Goal: Task Accomplishment & Management: Manage account settings

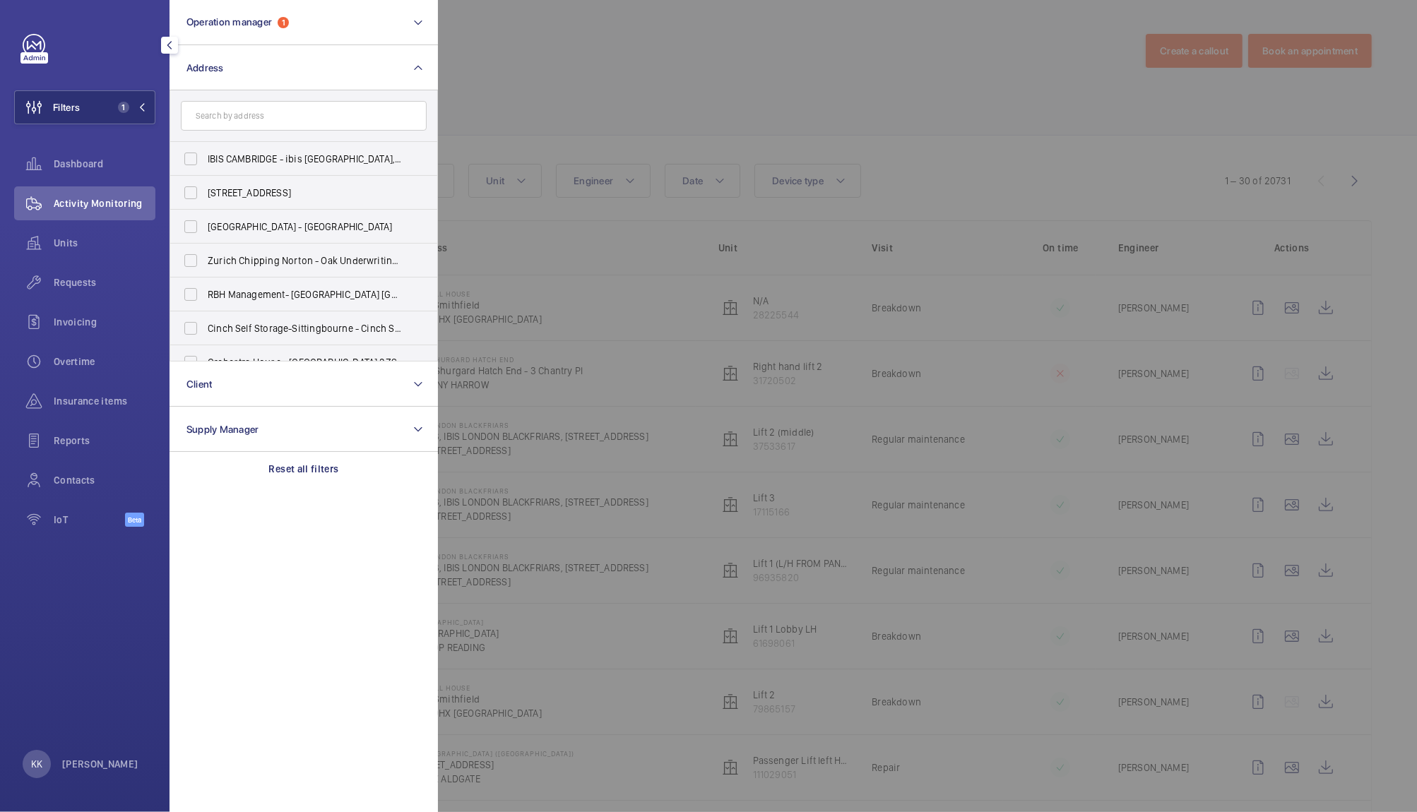
click at [622, 95] on div at bounding box center [1146, 406] width 1417 height 812
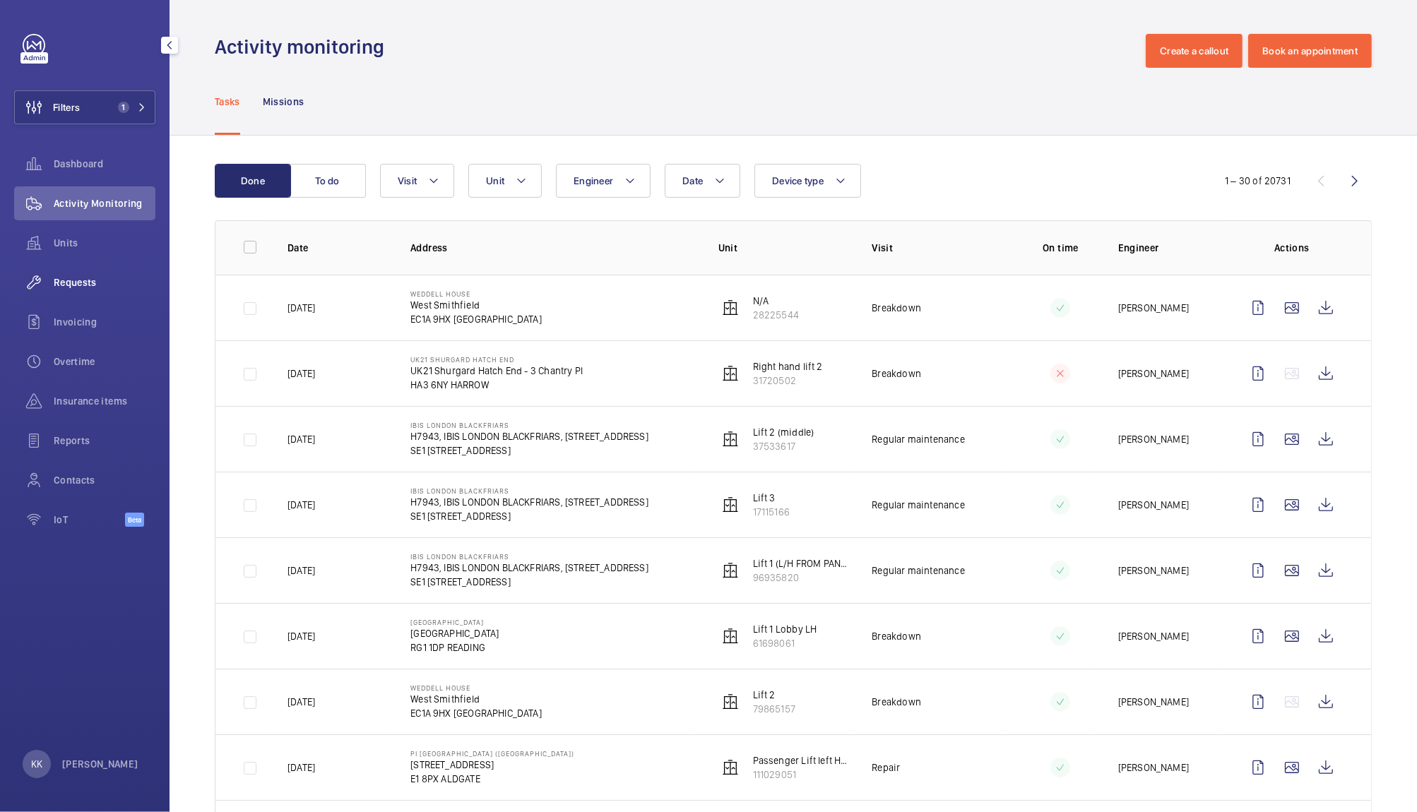
click at [85, 288] on span "Requests" at bounding box center [105, 283] width 102 height 14
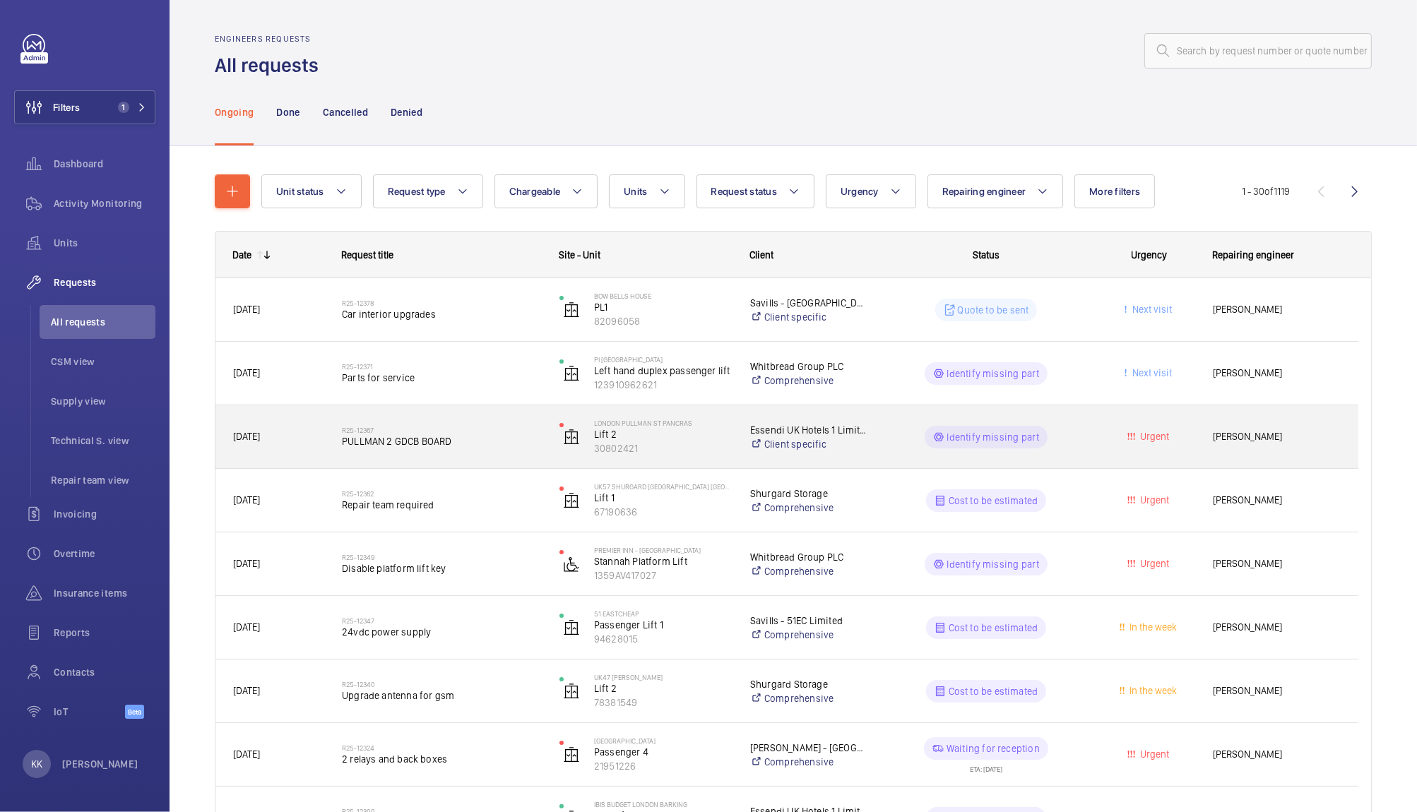
click at [466, 437] on span "PULLMAN 2 GDCB BOARD" at bounding box center [441, 441] width 199 height 14
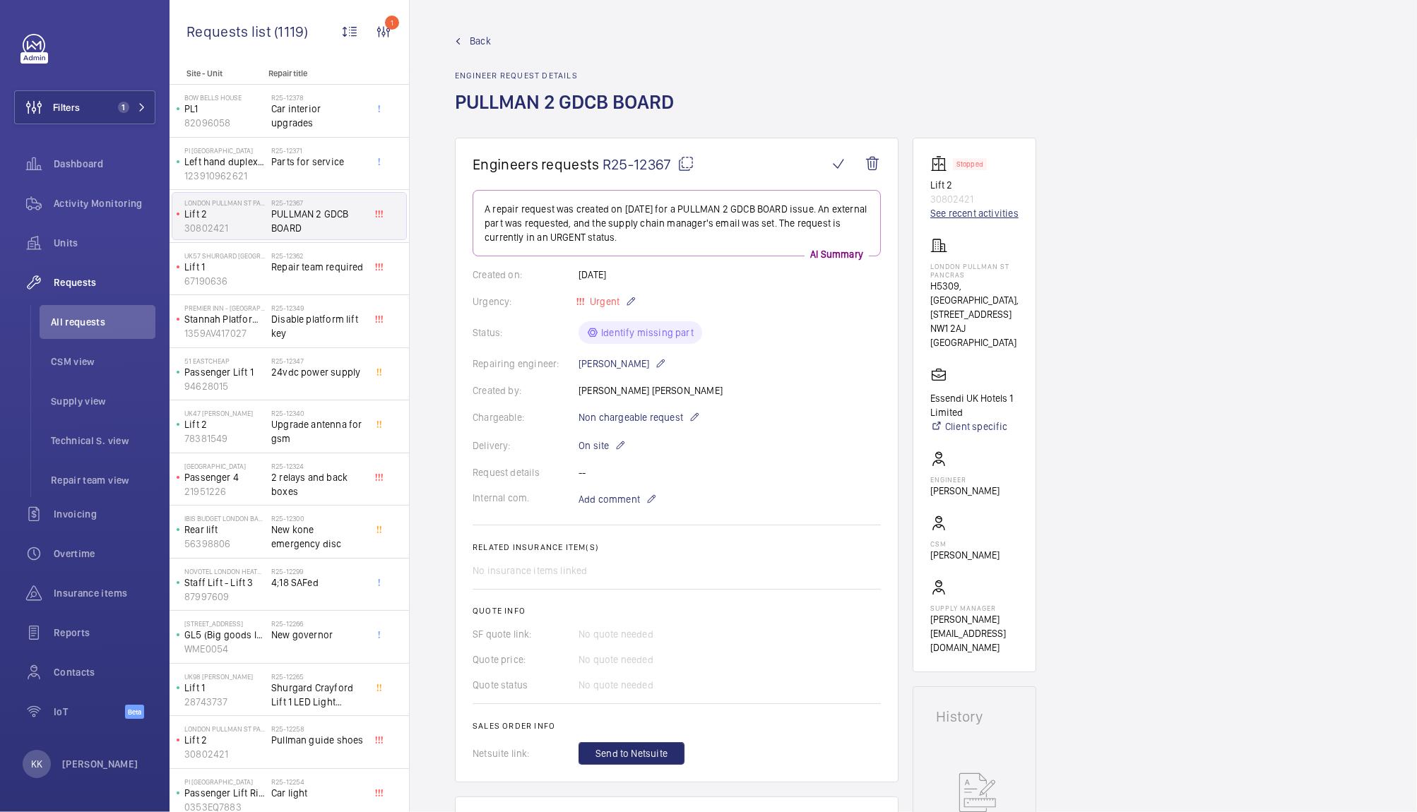
click at [970, 212] on link "See recent activities" at bounding box center [974, 213] width 88 height 14
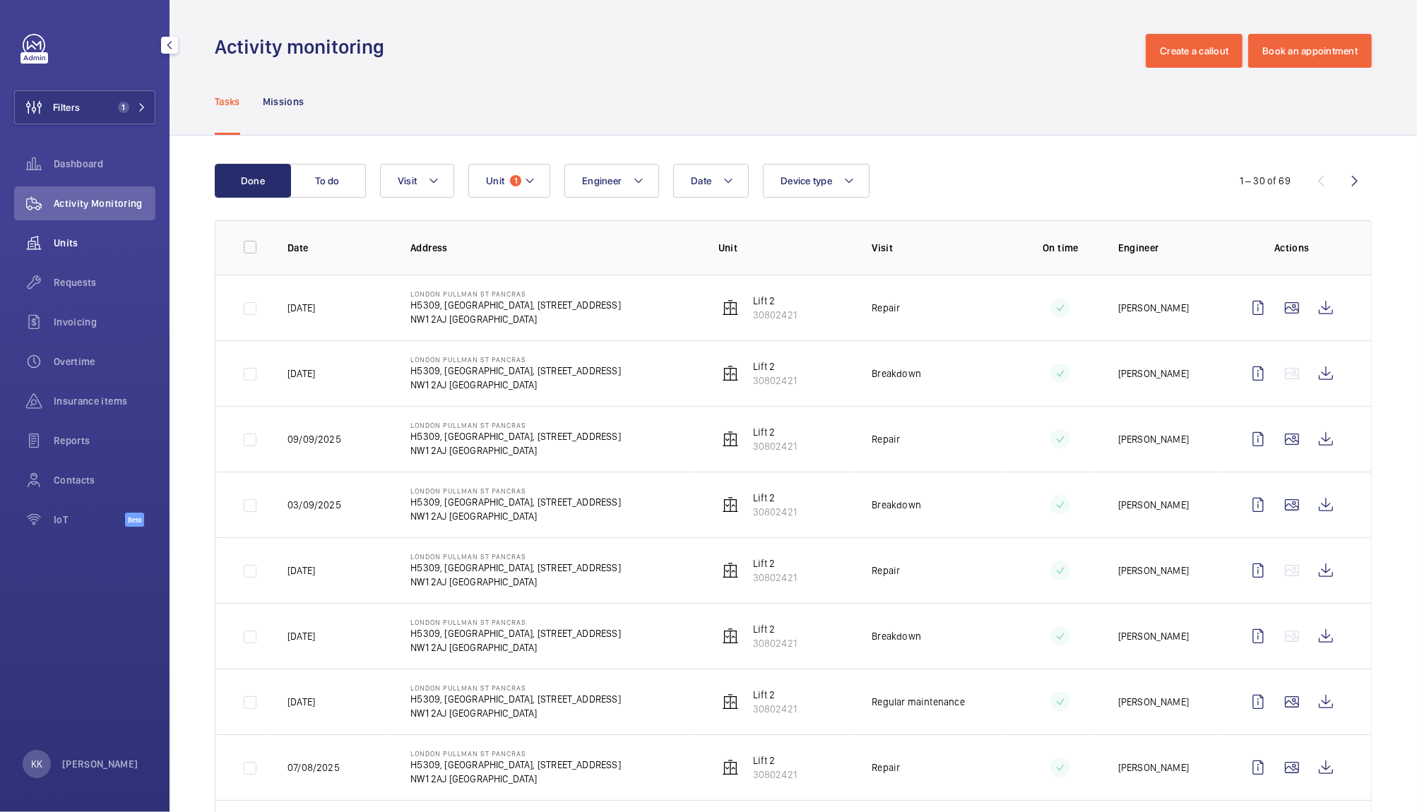
click at [70, 247] on span "Units" at bounding box center [105, 243] width 102 height 14
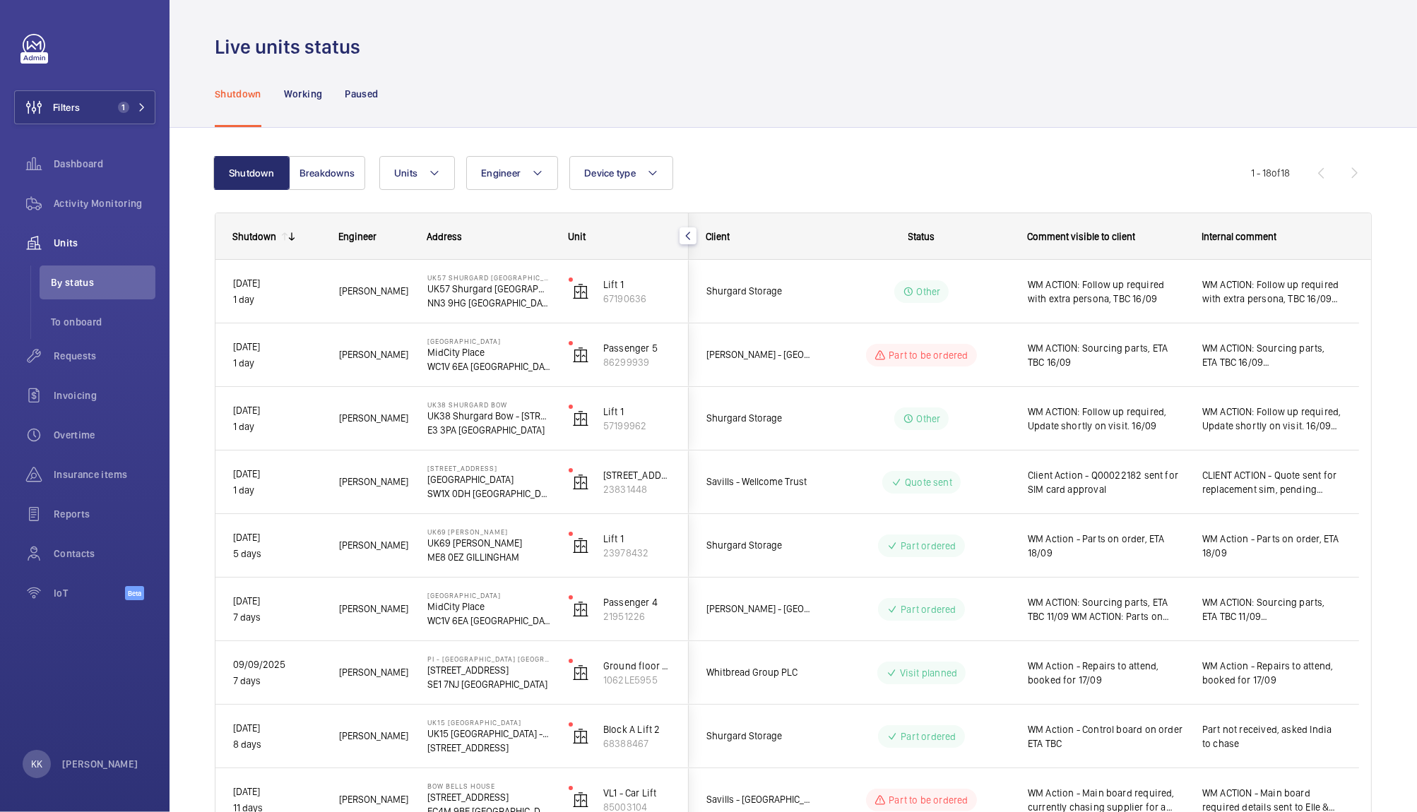
scroll to position [5, 0]
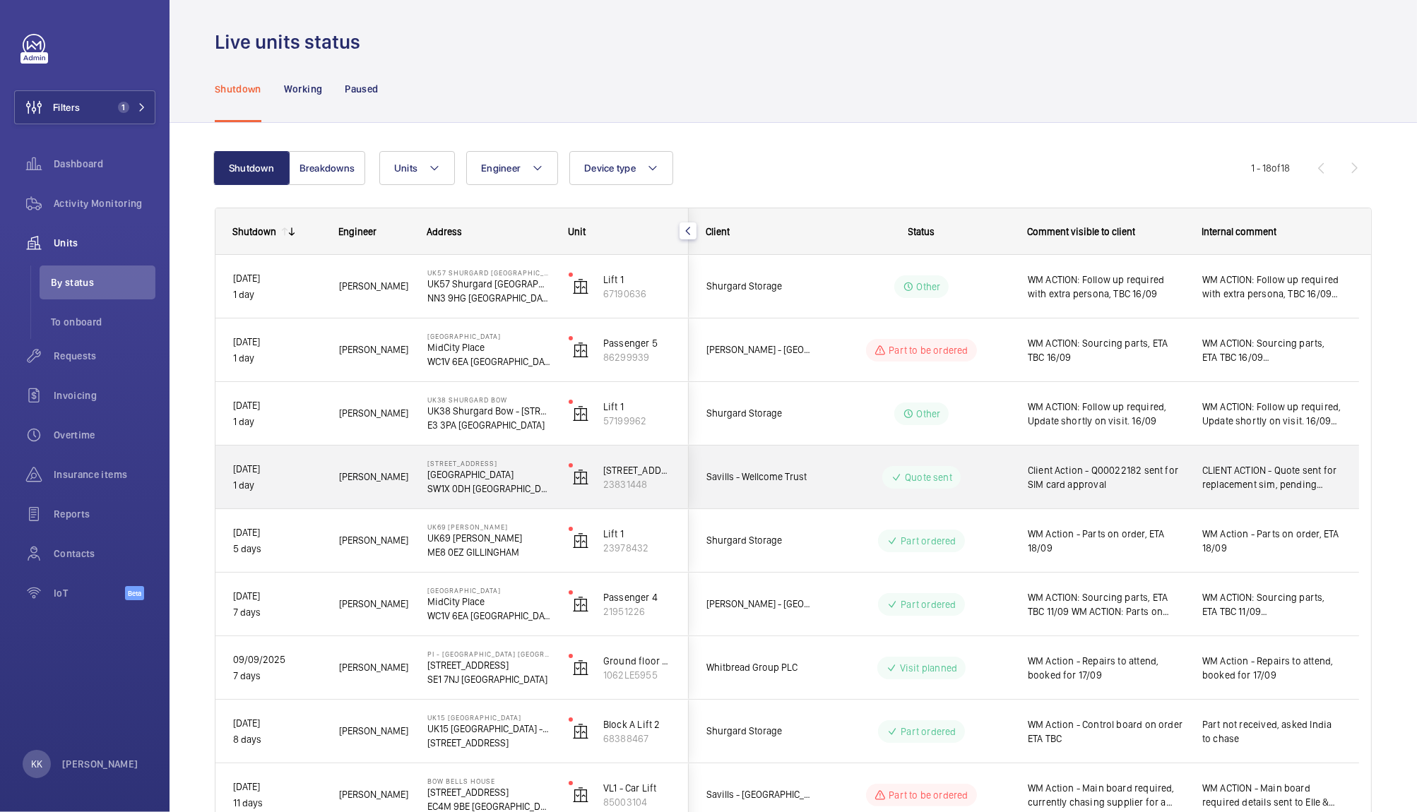
click at [1132, 447] on div "Client Action - Q00022182 sent for SIM card approval" at bounding box center [1097, 477] width 173 height 61
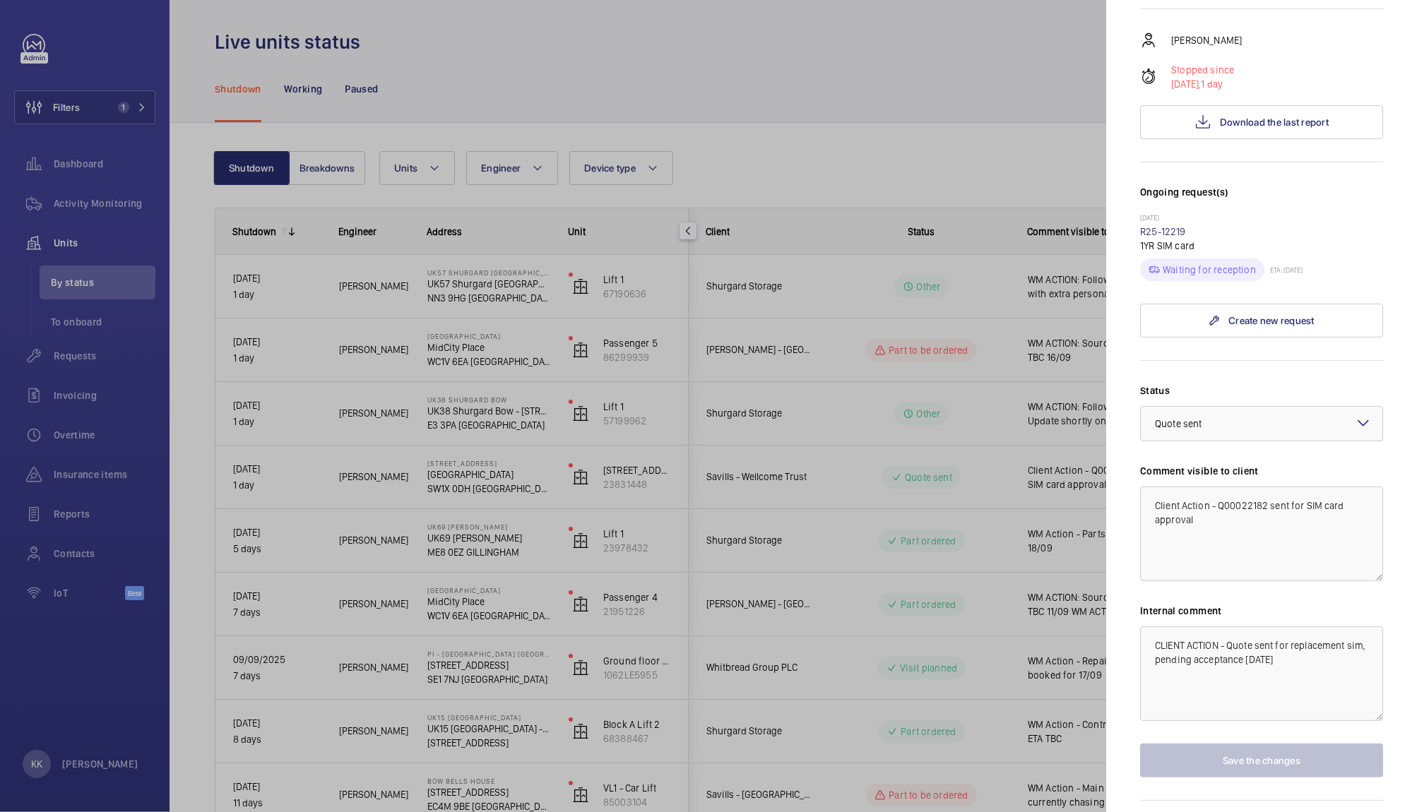
scroll to position [266, 0]
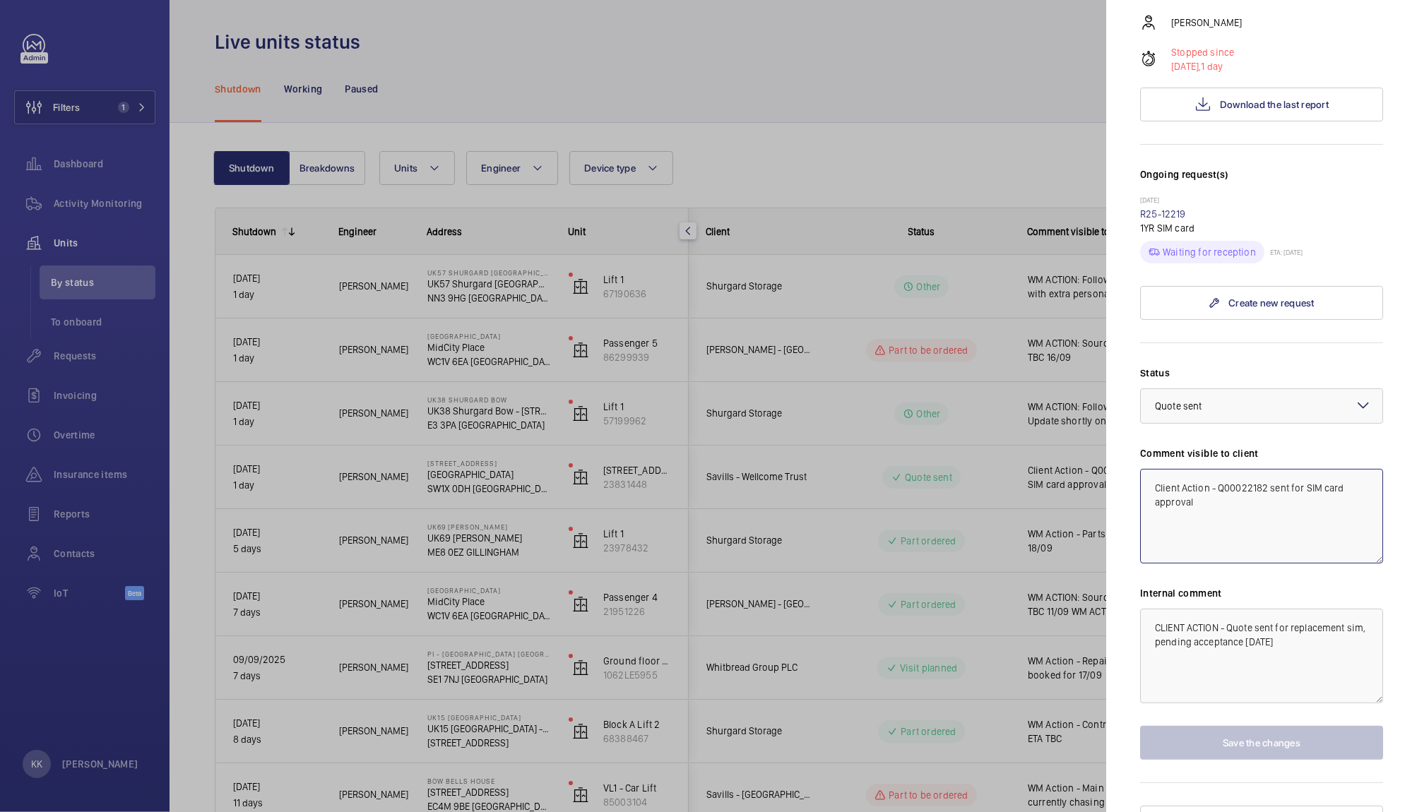
click at [1160, 469] on textarea "Client Action - Q00022182 sent for SIM card approval" at bounding box center [1261, 516] width 243 height 95
drag, startPoint x: 1212, startPoint y: 461, endPoint x: 1289, endPoint y: 468, distance: 78.0
click at [1289, 469] on textarea "WM Action - Q00022182 sent for SIM card approval" at bounding box center [1261, 516] width 243 height 95
click at [1265, 469] on textarea "WM Action - SIM card approval" at bounding box center [1261, 516] width 243 height 95
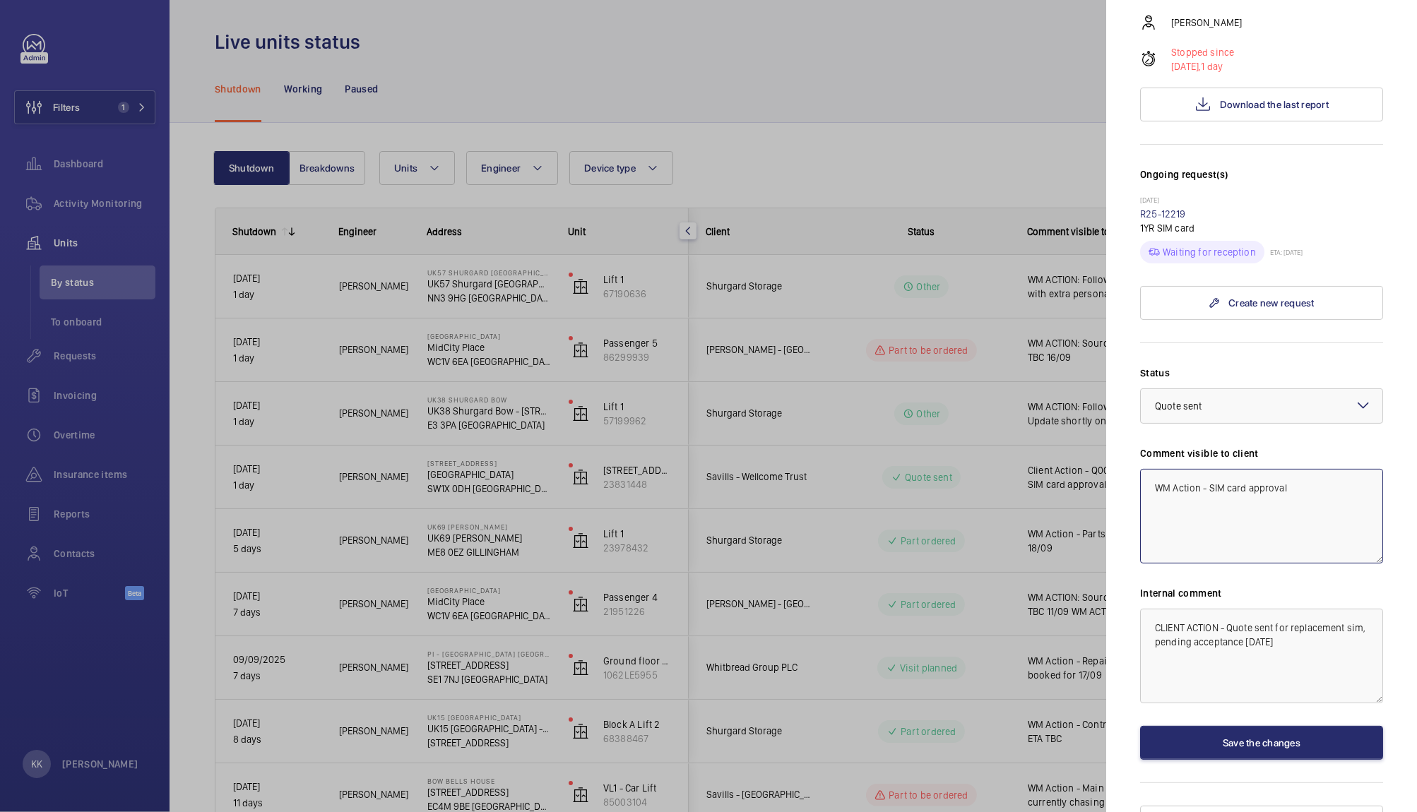
click at [1265, 469] on textarea "WM Action - SIM card approval" at bounding box center [1261, 516] width 243 height 95
drag, startPoint x: 1347, startPoint y: 464, endPoint x: 1064, endPoint y: 415, distance: 286.9
click at [1064, 415] on mat-sidenav-container "Filters 1 Dashboard Activity Monitoring Units By status To onboard Requests Inv…" at bounding box center [708, 406] width 1417 height 812
type textarea "WM Action - SIM card on order, ETA 19/09"
drag, startPoint x: 1318, startPoint y: 646, endPoint x: 982, endPoint y: 491, distance: 370.2
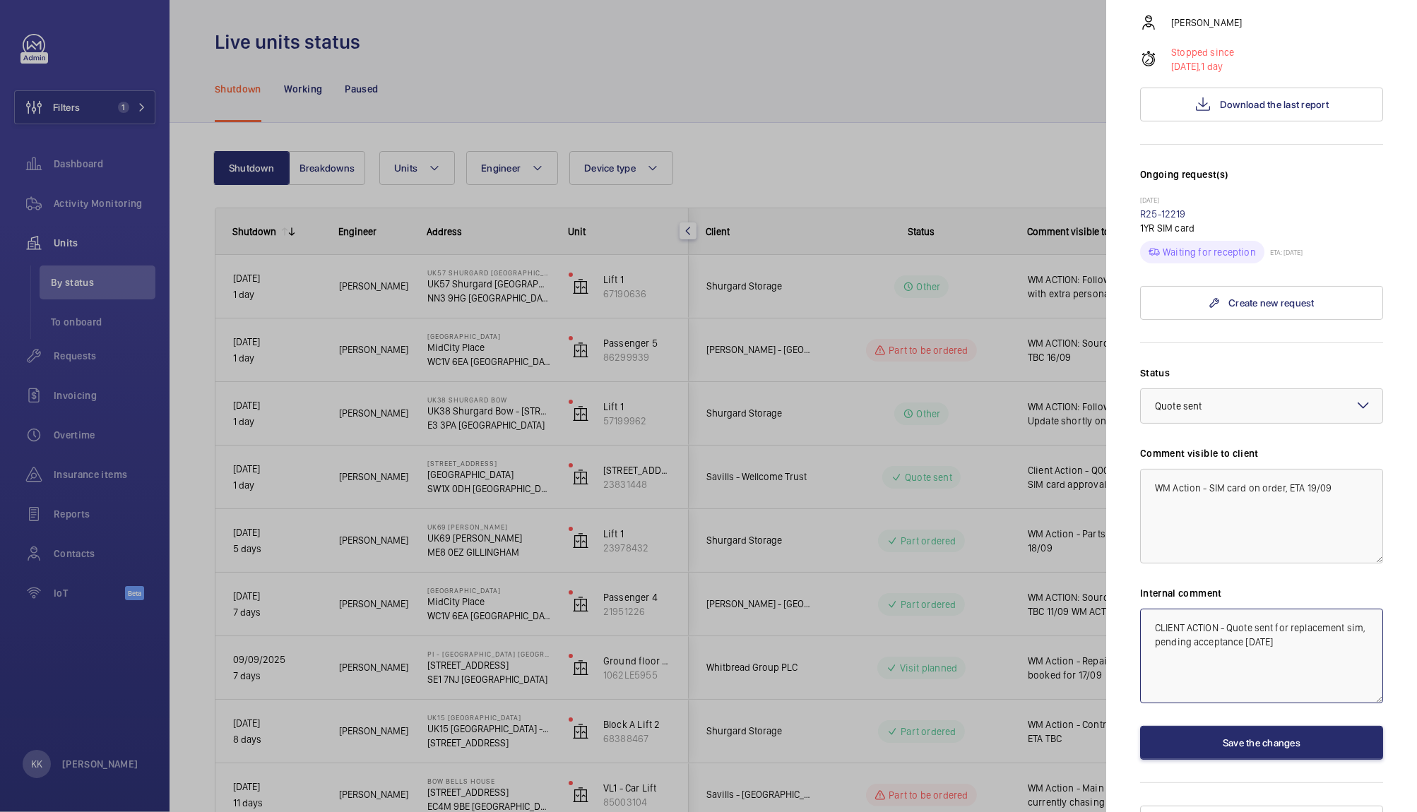
click at [982, 491] on mat-sidenav-container "Filters 1 Dashboard Activity Monitoring Units By status To onboard Requests Inv…" at bounding box center [708, 406] width 1417 height 812
paste textarea "WM Action - SIM card on order, ETA 19/09"
click at [1178, 401] on span "Quote sent" at bounding box center [1178, 406] width 47 height 11
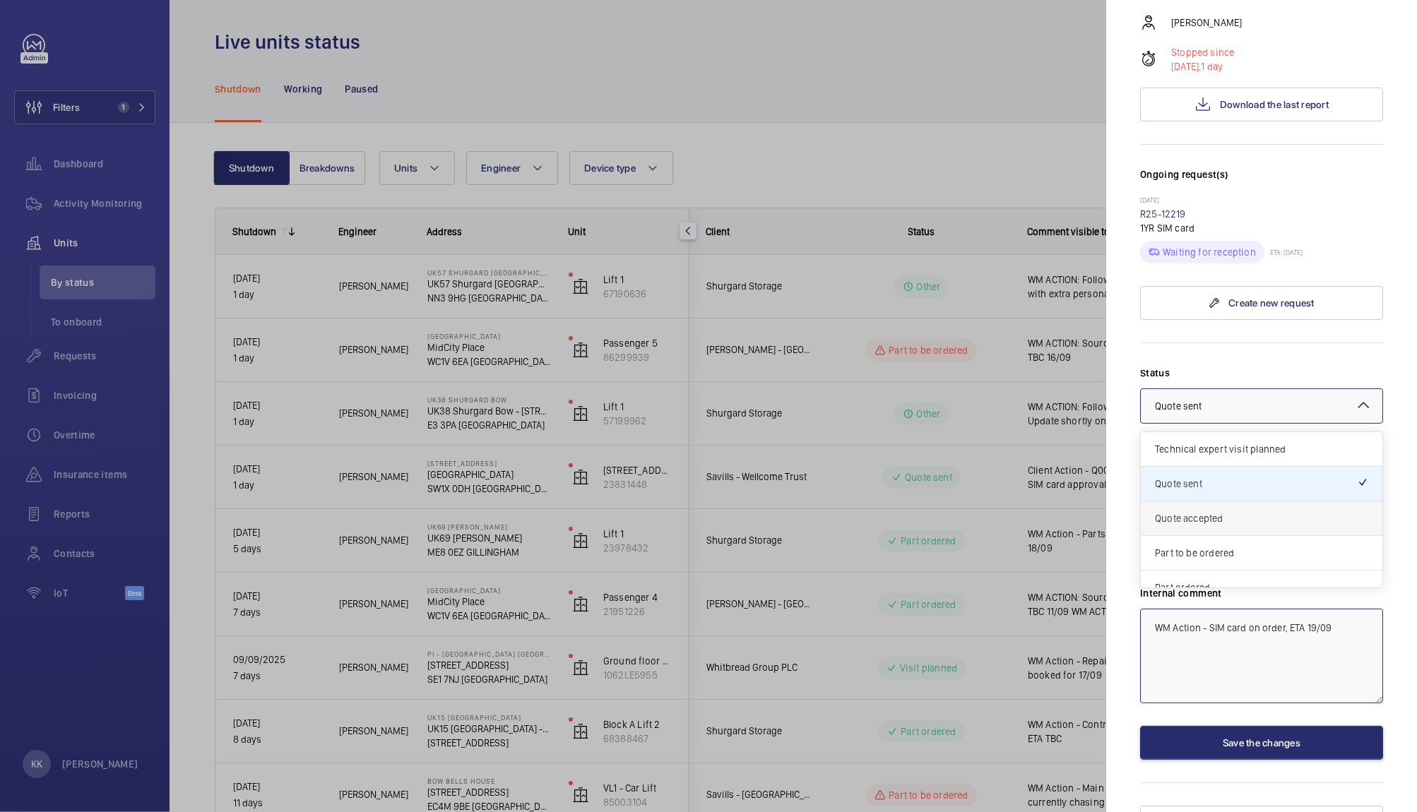
click at [1195, 502] on div "Quote accepted" at bounding box center [1262, 519] width 242 height 35
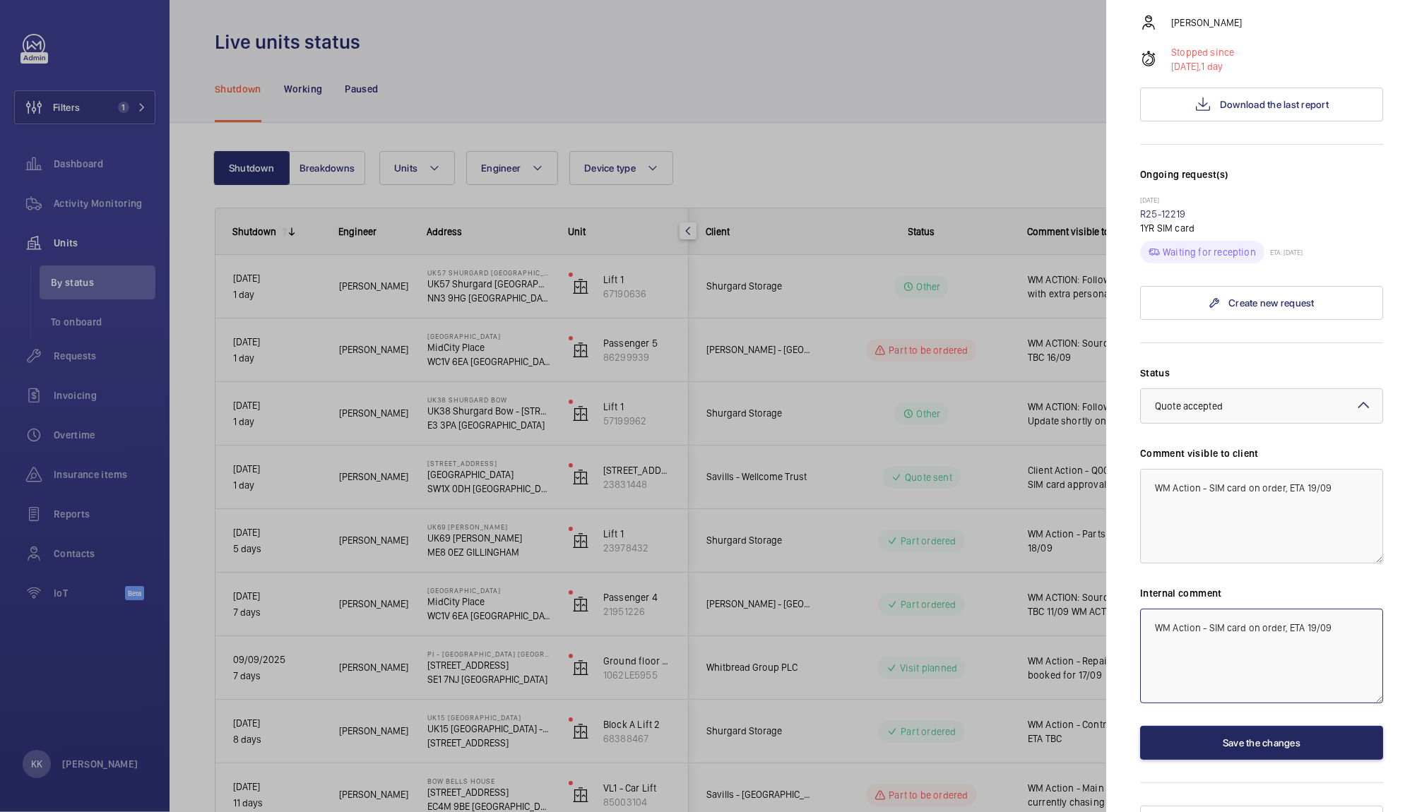
type textarea "WM Action - SIM card on order, ETA 19/09"
click at [1231, 726] on button "Save the changes" at bounding box center [1261, 743] width 243 height 34
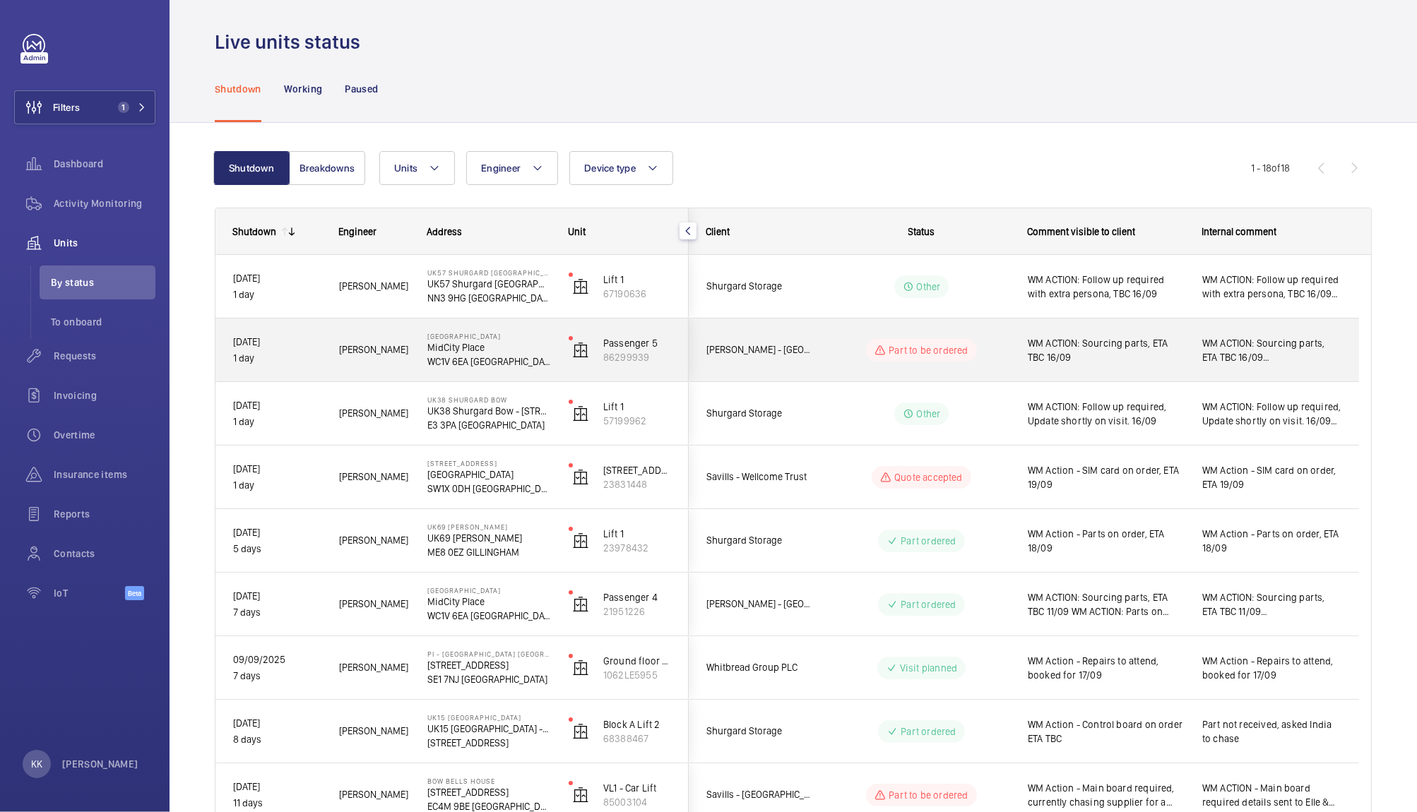
click at [1130, 349] on span "WM ACTION: Sourcing parts, ETA TBC 16/09" at bounding box center [1106, 350] width 156 height 28
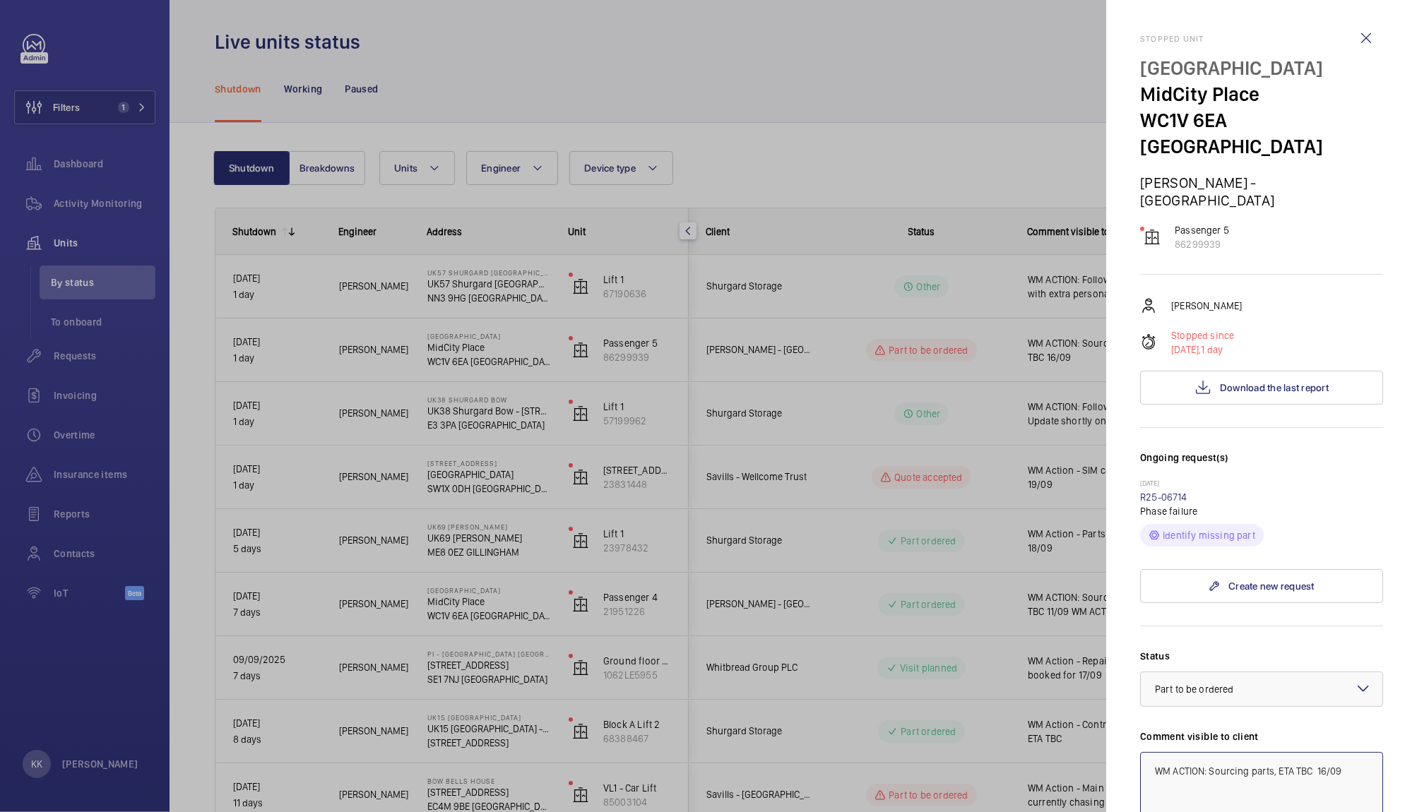
drag, startPoint x: 1313, startPoint y: 719, endPoint x: 1416, endPoint y: 735, distance: 103.7
click at [1416, 735] on mat-sidenav "Stopped unit Midcity Place MidCity Place WC1V 6EA [GEOGRAPHIC_DATA] [PERSON_NAM…" at bounding box center [1261, 406] width 311 height 812
type textarea "WM ACTION: Sourcing parts, ETA TBC"
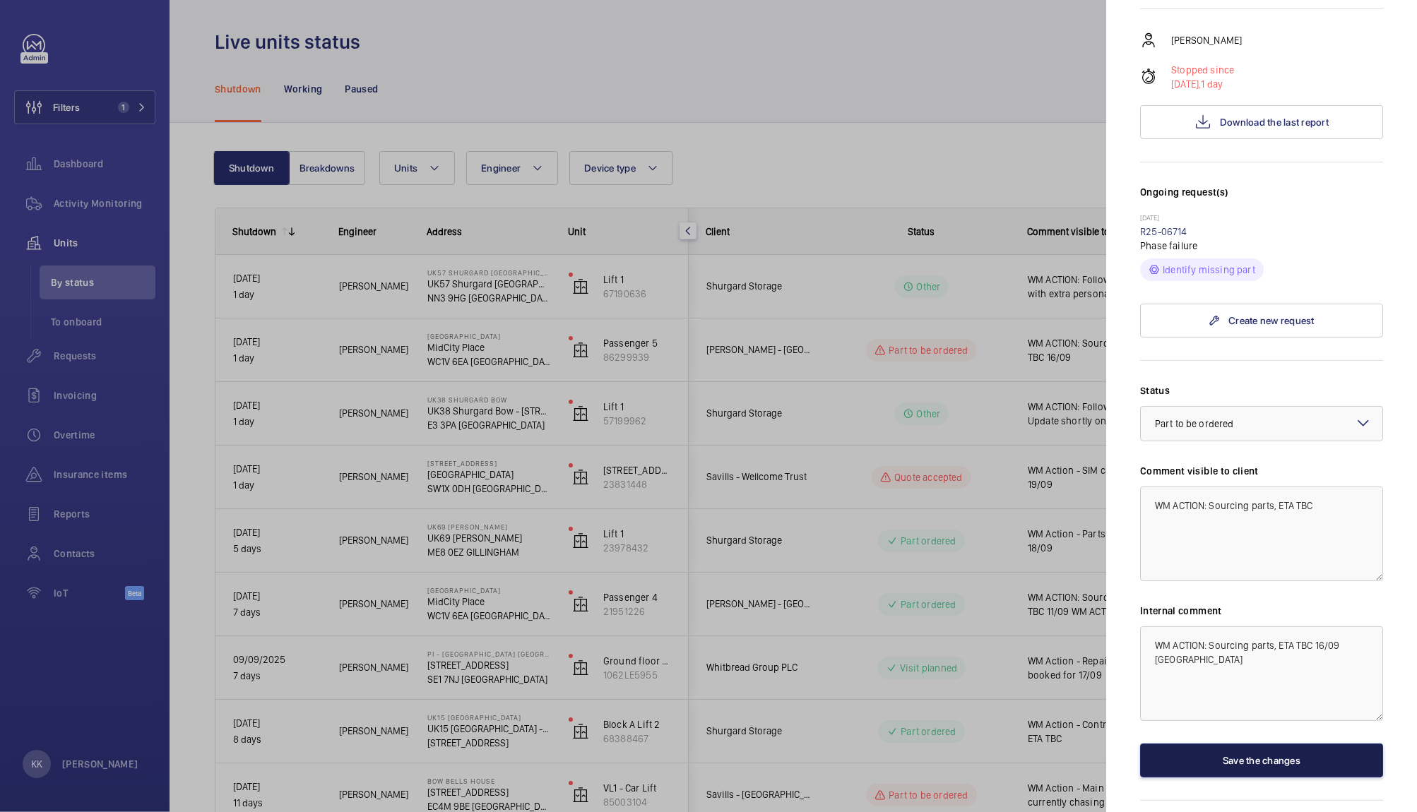
click at [1254, 744] on button "Save the changes" at bounding box center [1261, 761] width 243 height 34
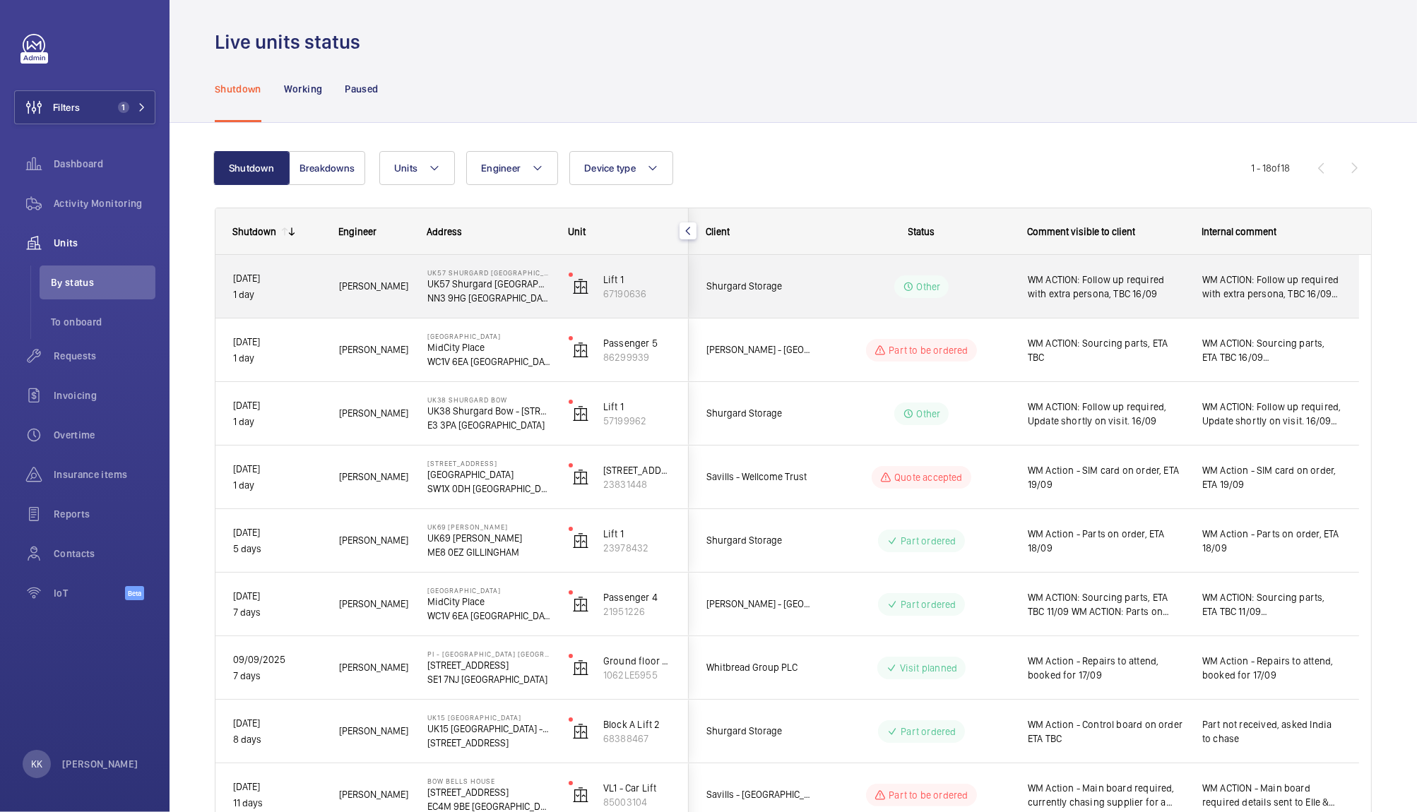
click at [1071, 297] on span "WM ACTION: Follow up required with extra persona, TBC 16/09" at bounding box center [1106, 287] width 156 height 28
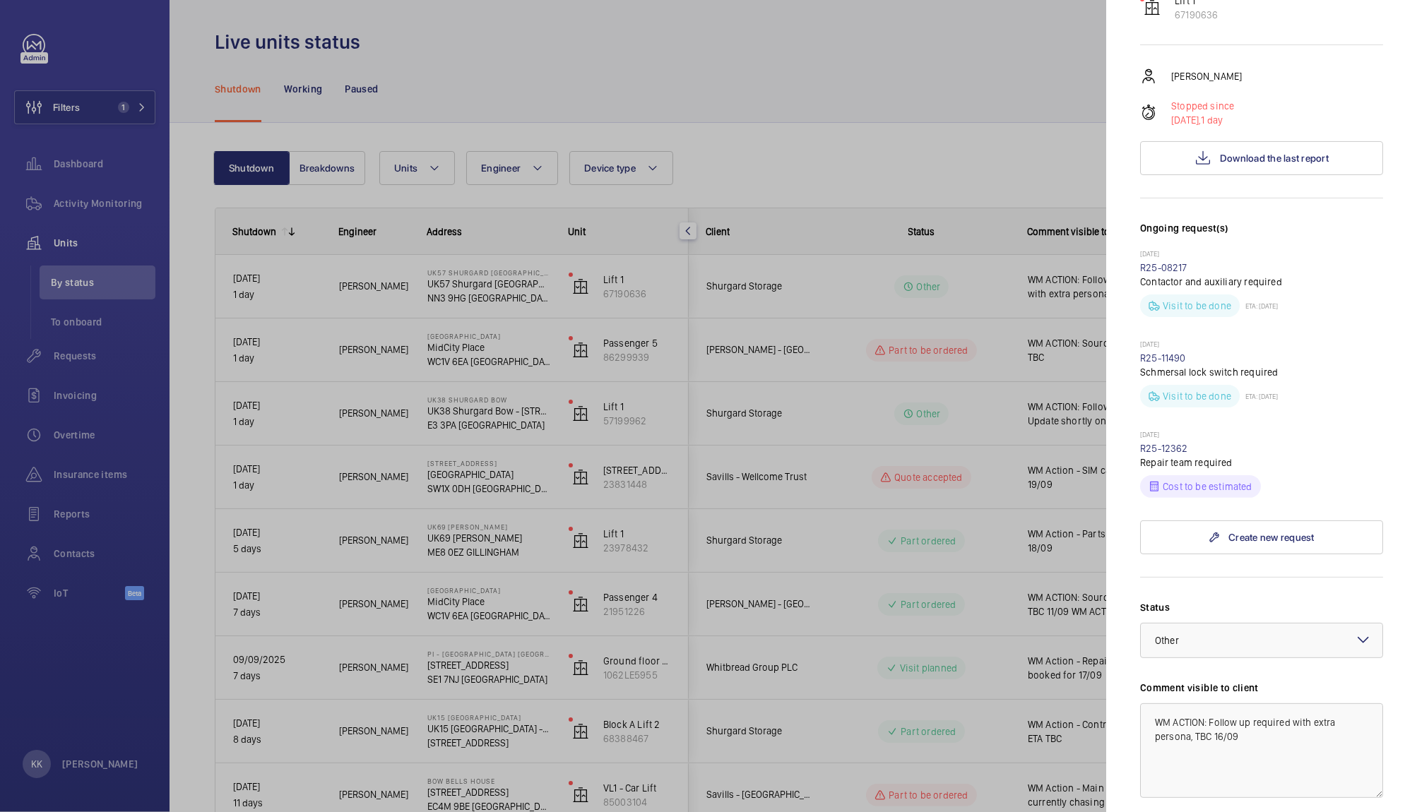
scroll to position [328, 0]
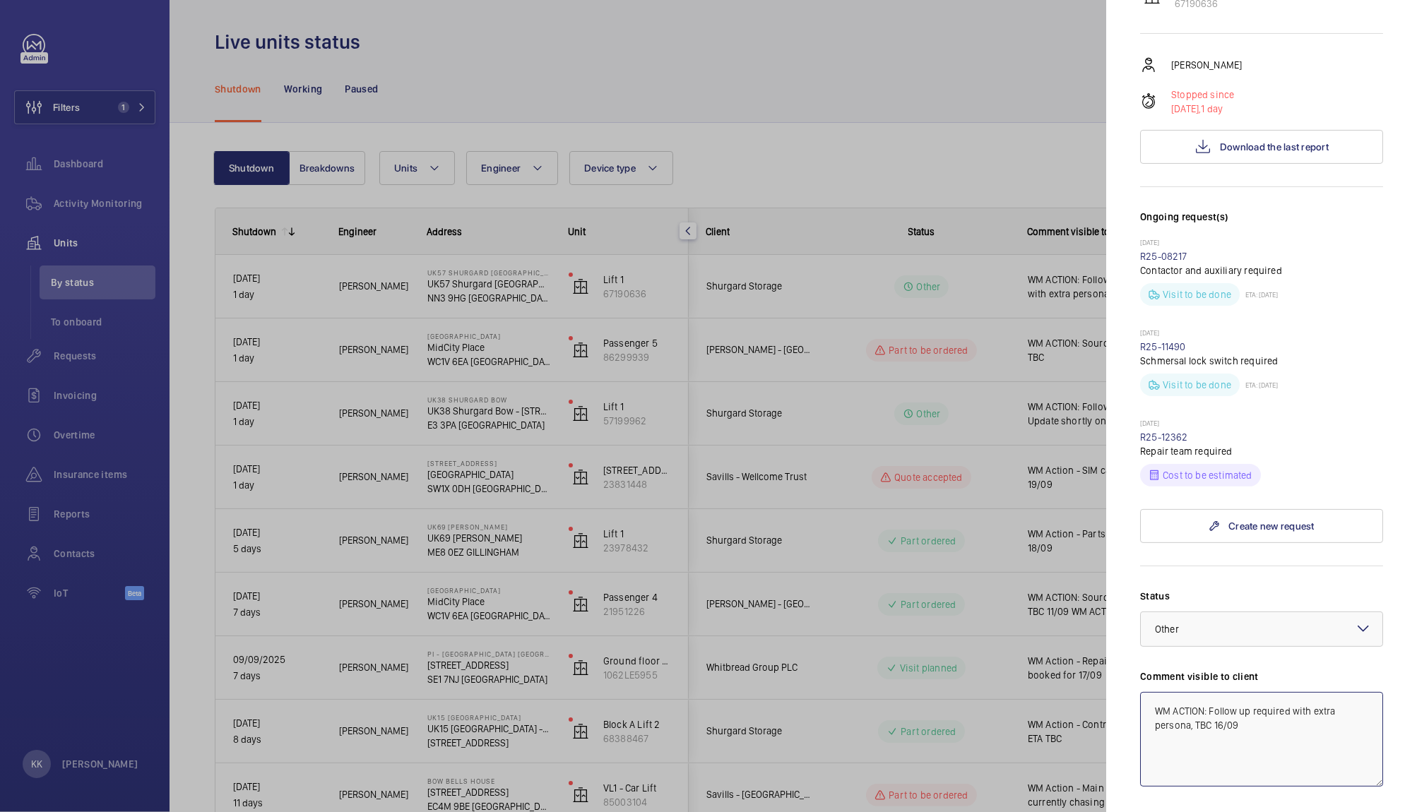
drag, startPoint x: 1190, startPoint y: 646, endPoint x: 1320, endPoint y: 643, distance: 130.0
click at [1320, 692] on textarea "WM ACTION: Follow up required with extra persona, TBC 16/09" at bounding box center [1261, 739] width 243 height 95
type textarea "WM ACTION: Follow up required with extra person"
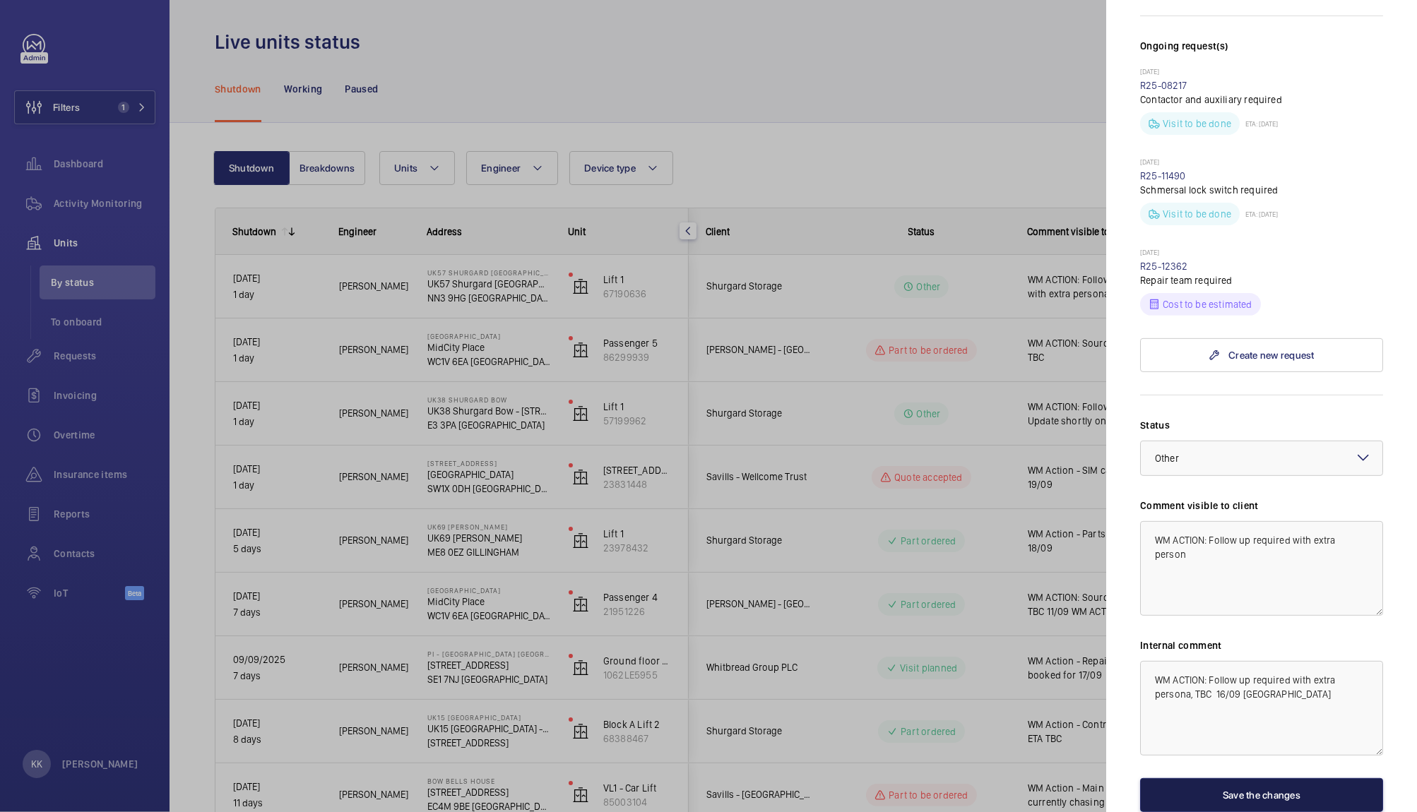
click at [1263, 779] on button "Save the changes" at bounding box center [1261, 796] width 243 height 34
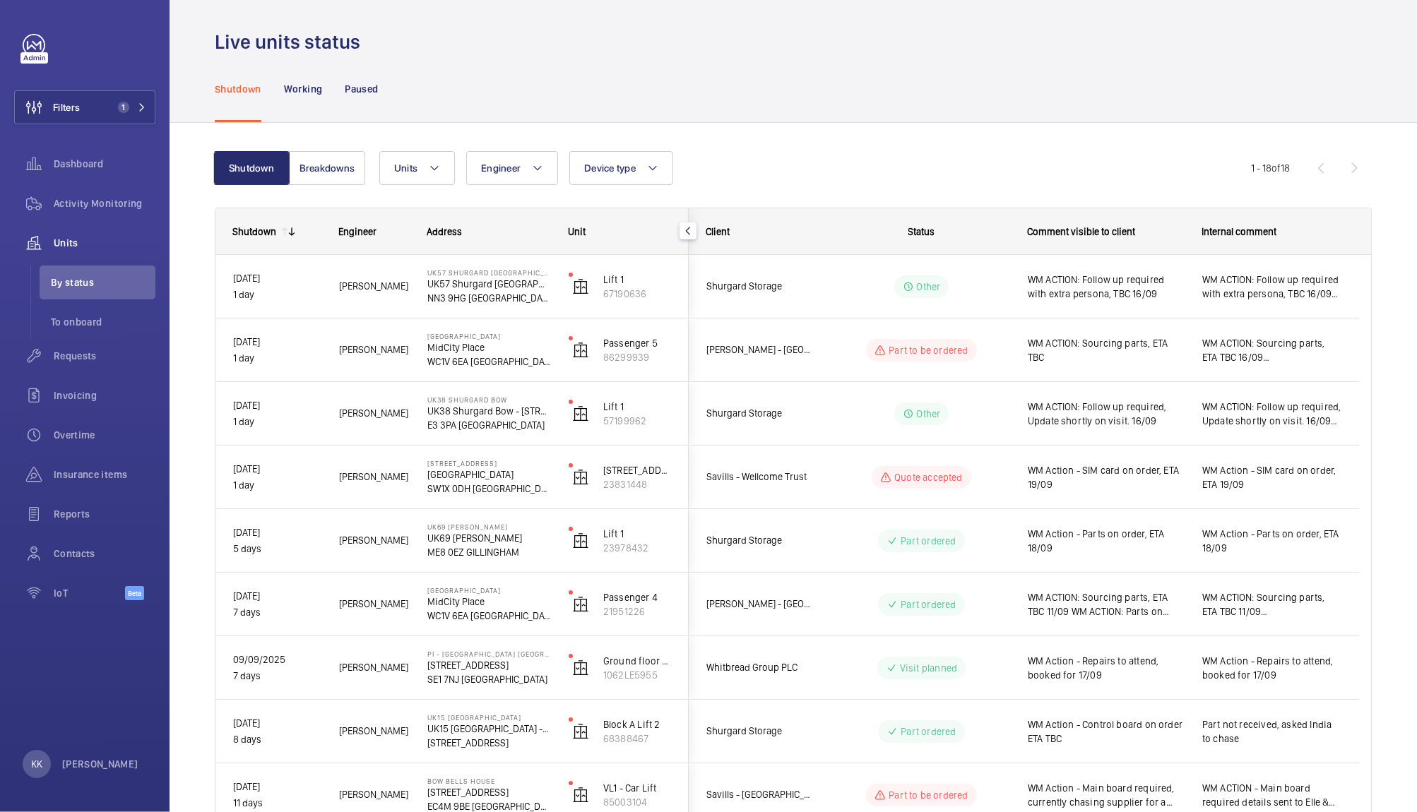
scroll to position [0, 0]
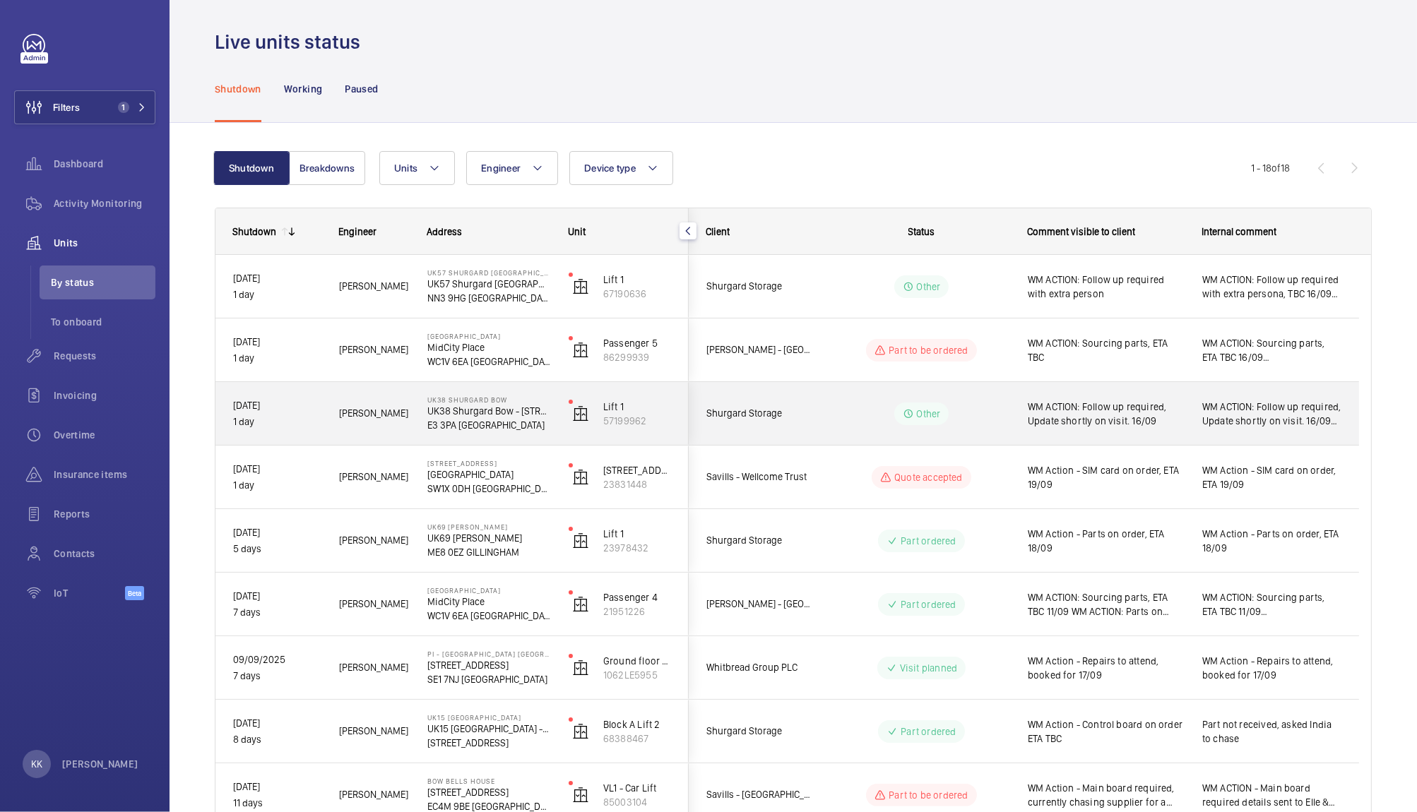
click at [1101, 406] on span "WM ACTION: Follow up required, Update shortly on visit. 16/09" at bounding box center [1106, 414] width 156 height 28
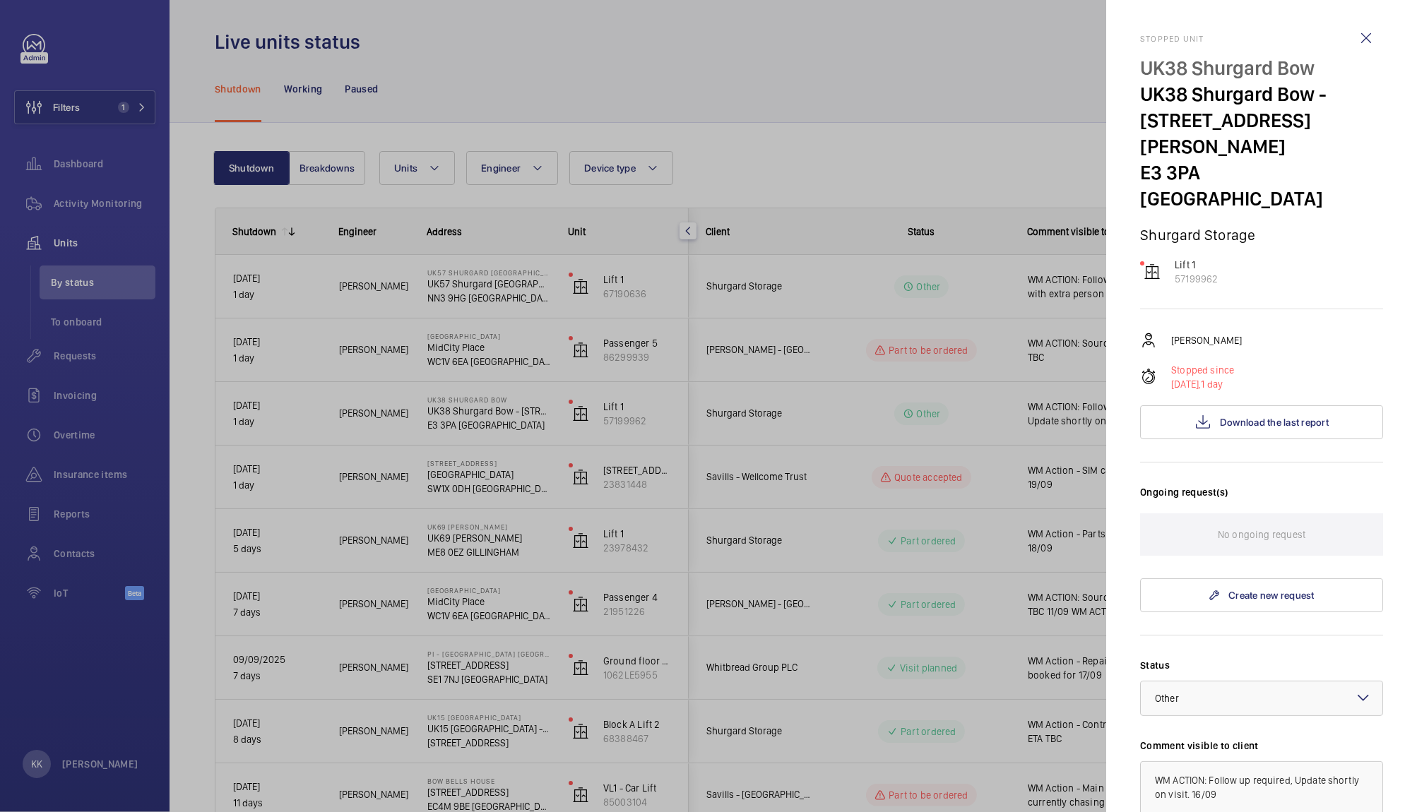
scroll to position [208, 0]
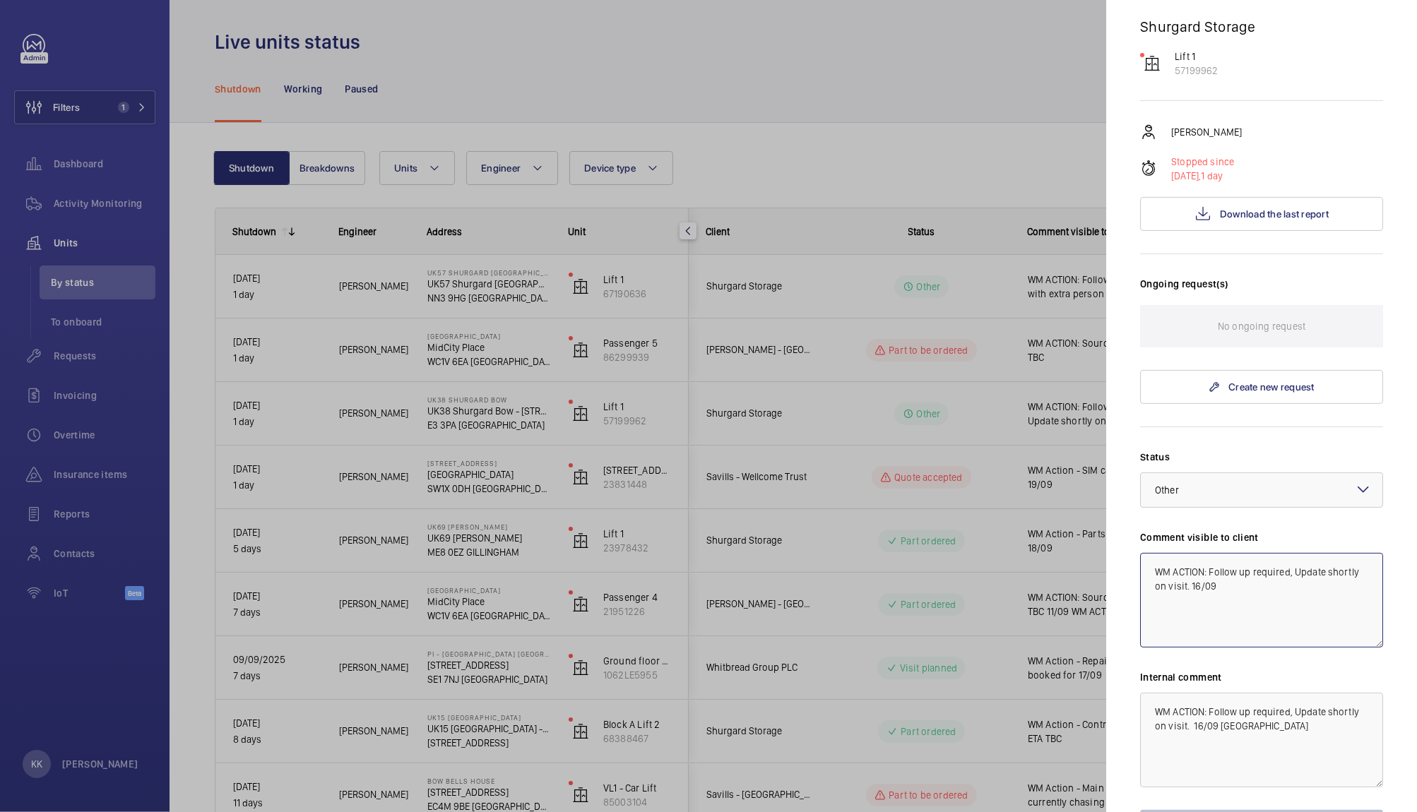
drag, startPoint x: 1217, startPoint y: 533, endPoint x: 1323, endPoint y: 545, distance: 106.0
click at [1323, 553] on textarea "WM ACTION: Follow up required, Update shortly on visit. 16/09" at bounding box center [1261, 600] width 243 height 95
type textarea "WM ACTION: Follow up required, Update shortly on visit"
click at [1218, 810] on button "Save the changes" at bounding box center [1261, 827] width 243 height 34
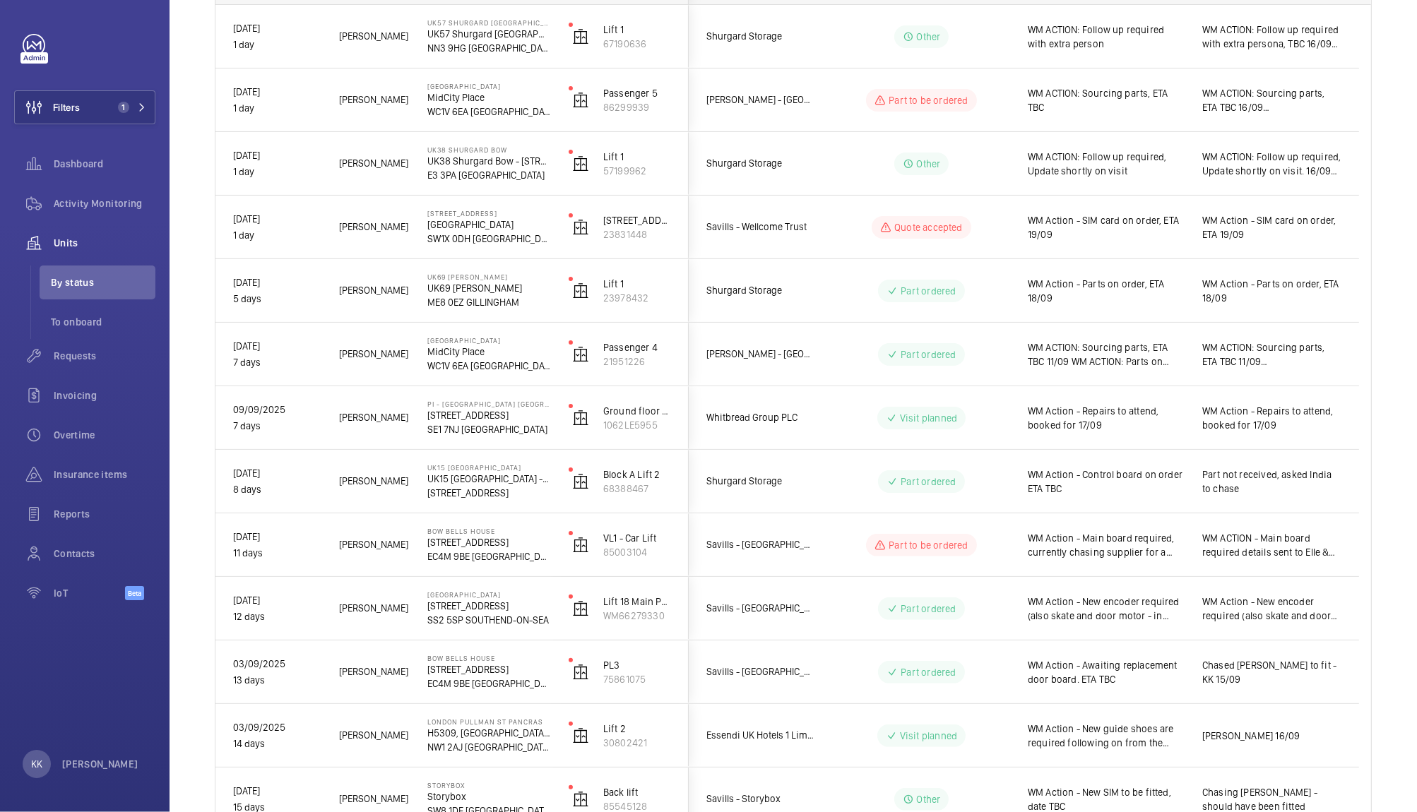
scroll to position [262, 0]
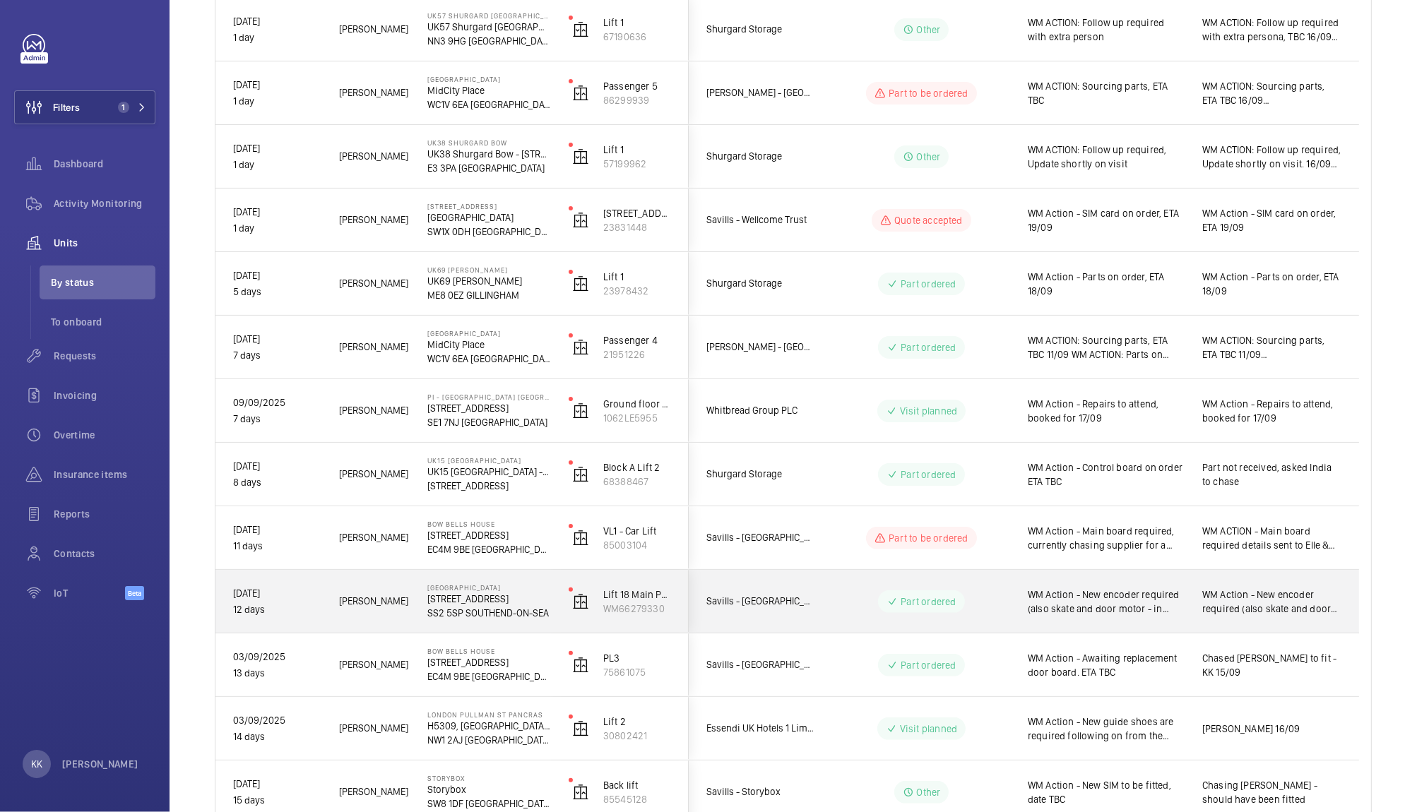
click at [1068, 601] on span "WM Action - New encoder required (also skate and door motor - in stock) ETA 18/…" at bounding box center [1106, 602] width 156 height 28
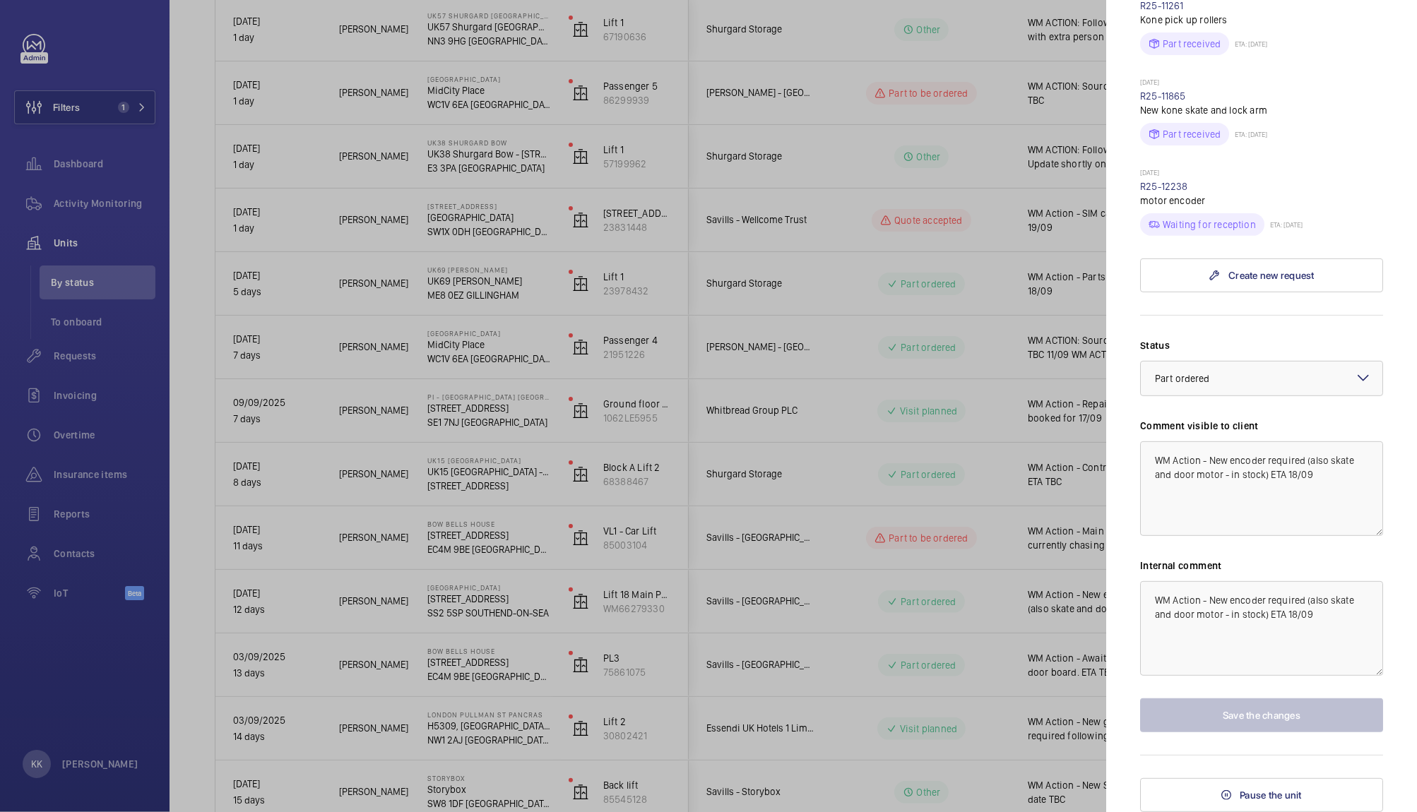
scroll to position [589, 0]
drag, startPoint x: 1333, startPoint y: 473, endPoint x: 1208, endPoint y: 439, distance: 129.6
click at [1208, 439] on div "Comment visible to client WM Action - New encoder required (also skate and door…" at bounding box center [1261, 477] width 243 height 117
type textarea "WM Action - Works booked for 19/09"
drag, startPoint x: 1359, startPoint y: 644, endPoint x: 961, endPoint y: 468, distance: 435.9
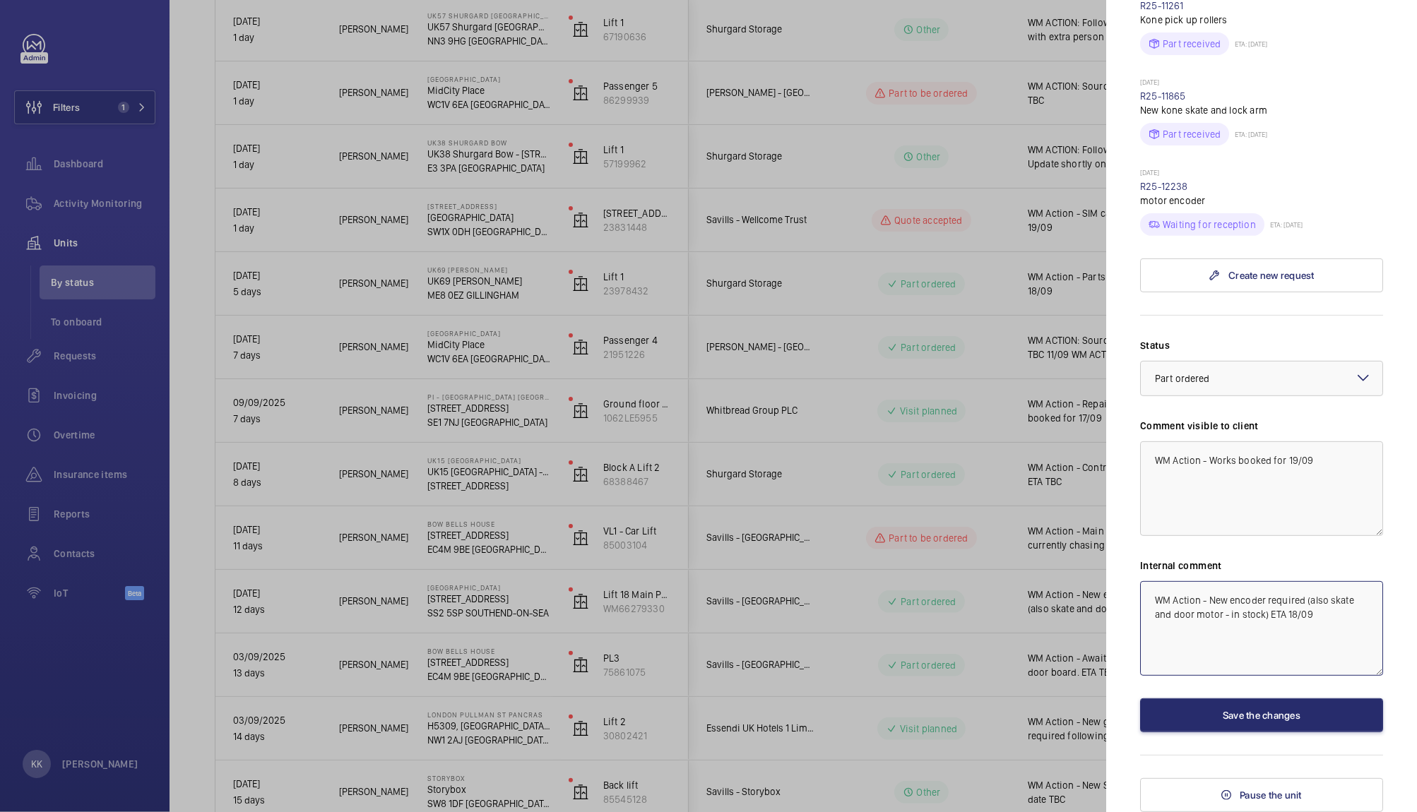
click at [961, 468] on mat-sidenav-container "Filters 1 Dashboard Activity Monitoring Units By status To onboard Requests Inv…" at bounding box center [708, 406] width 1417 height 812
click at [1224, 377] on div "× Part ordered" at bounding box center [1200, 379] width 90 height 14
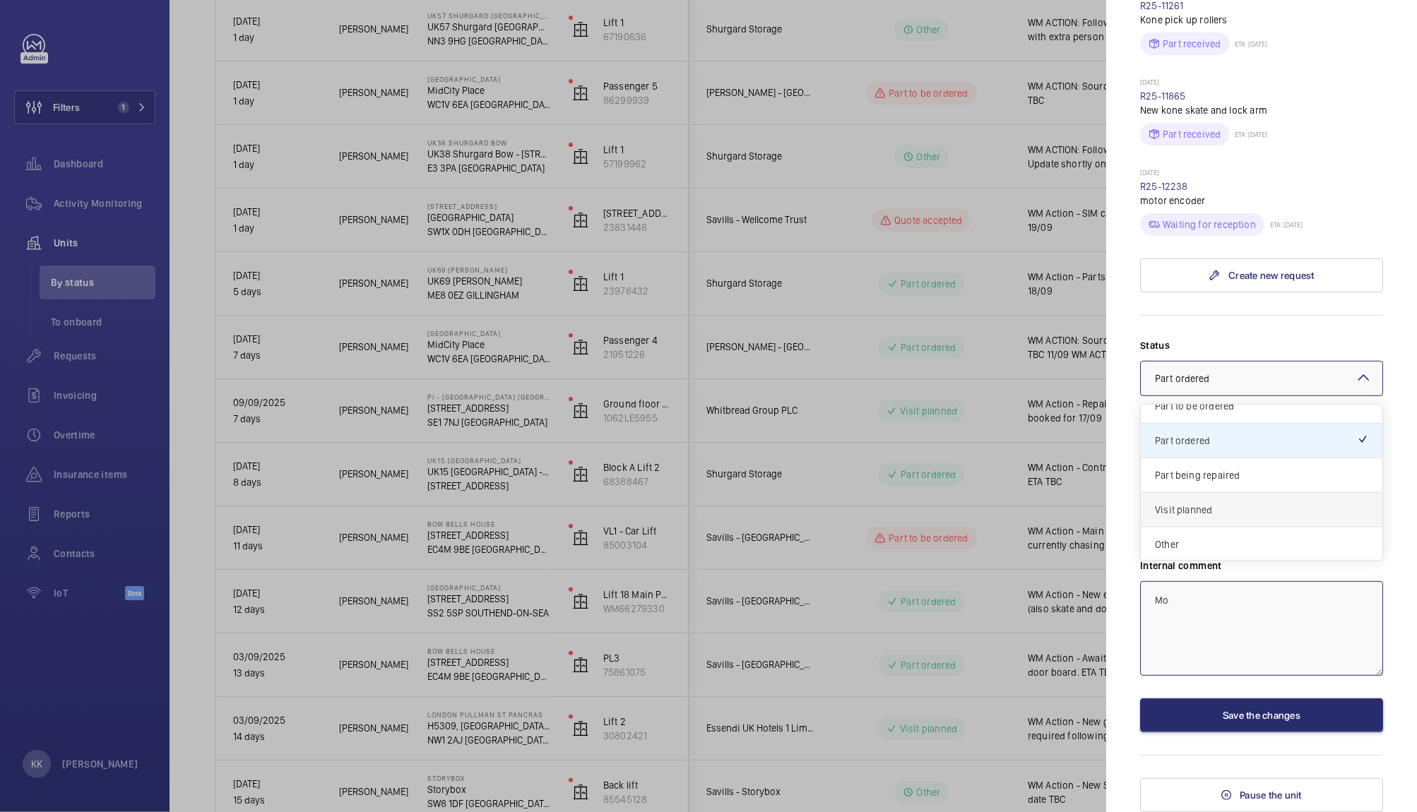
click at [1209, 503] on span "Visit planned" at bounding box center [1261, 510] width 213 height 14
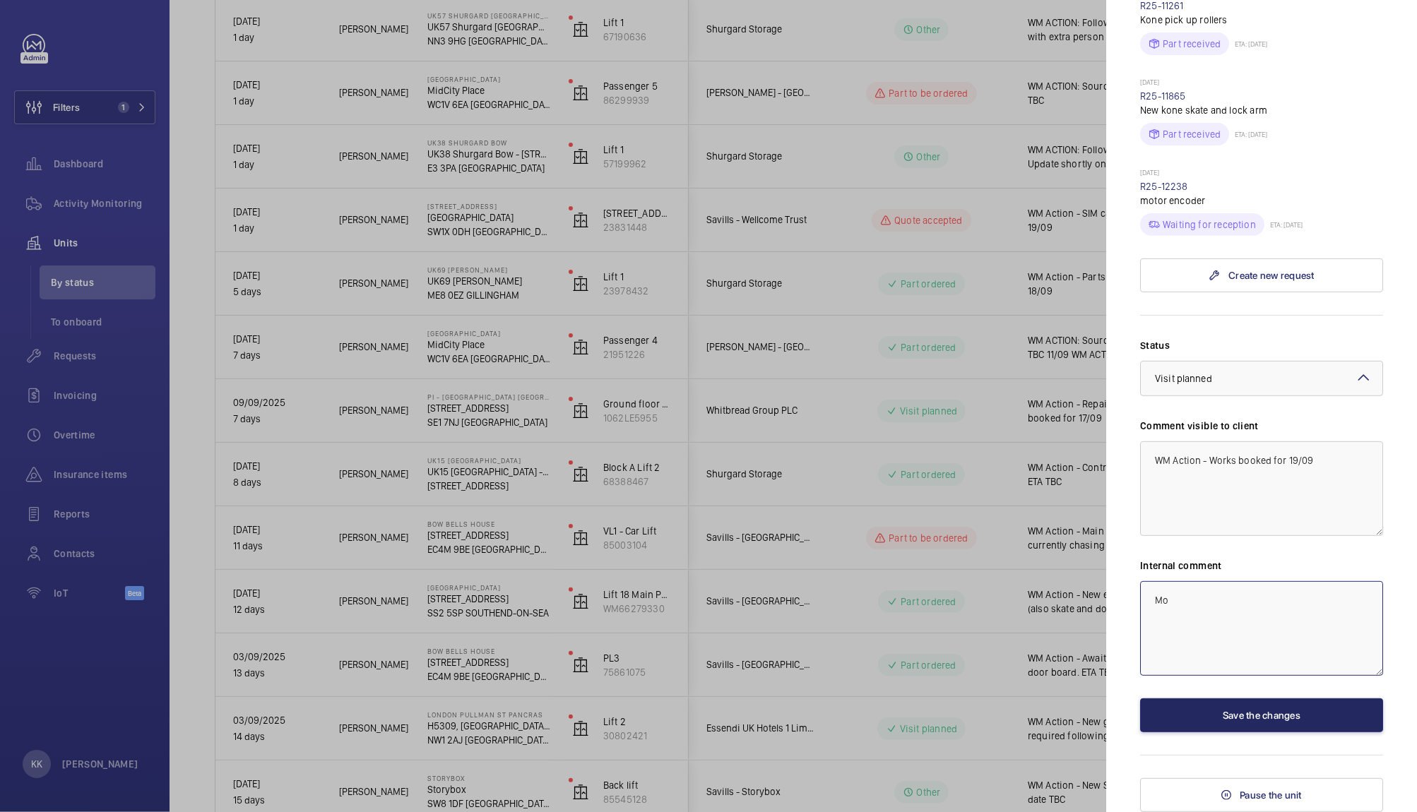
type textarea "Mo"
click at [1222, 711] on button "Save the changes" at bounding box center [1261, 716] width 243 height 34
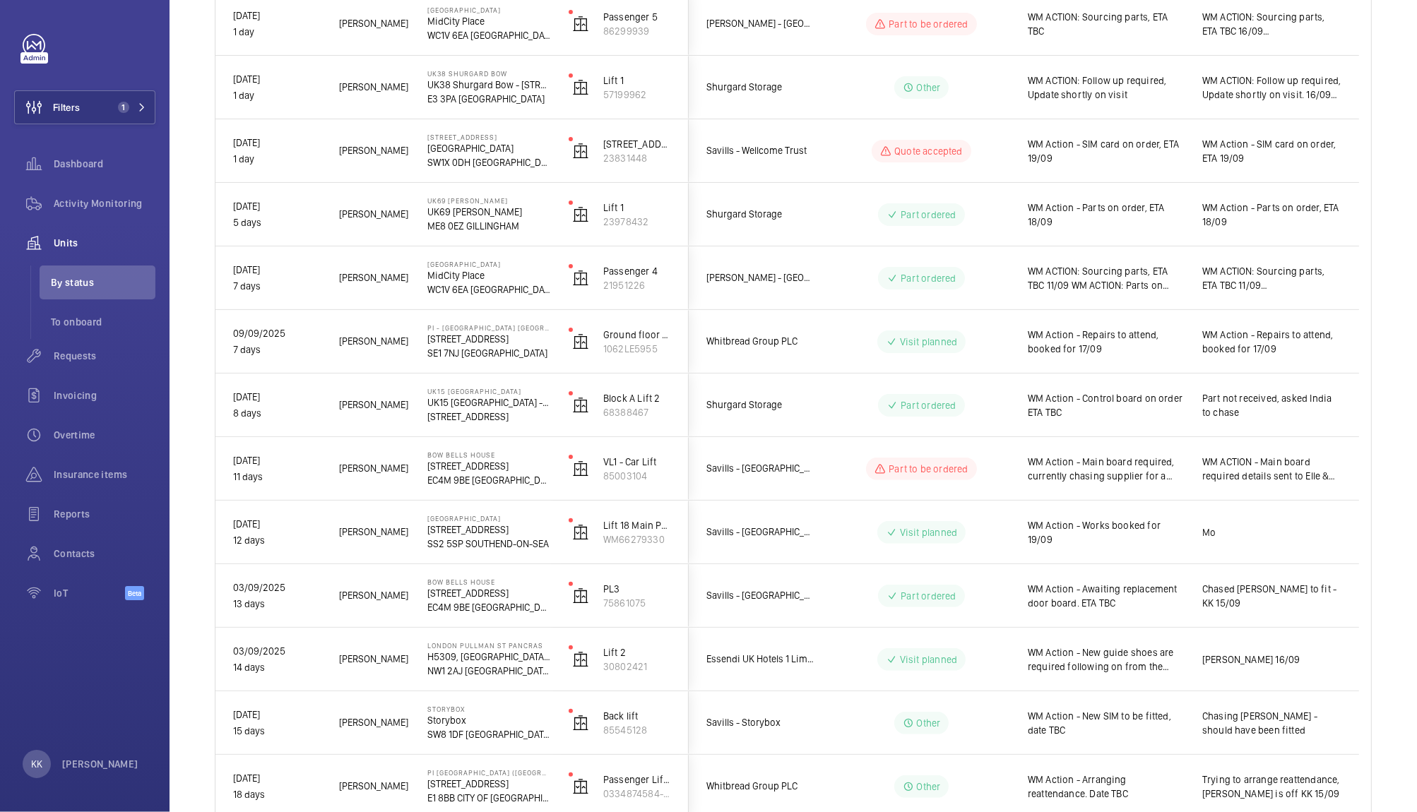
scroll to position [362, 0]
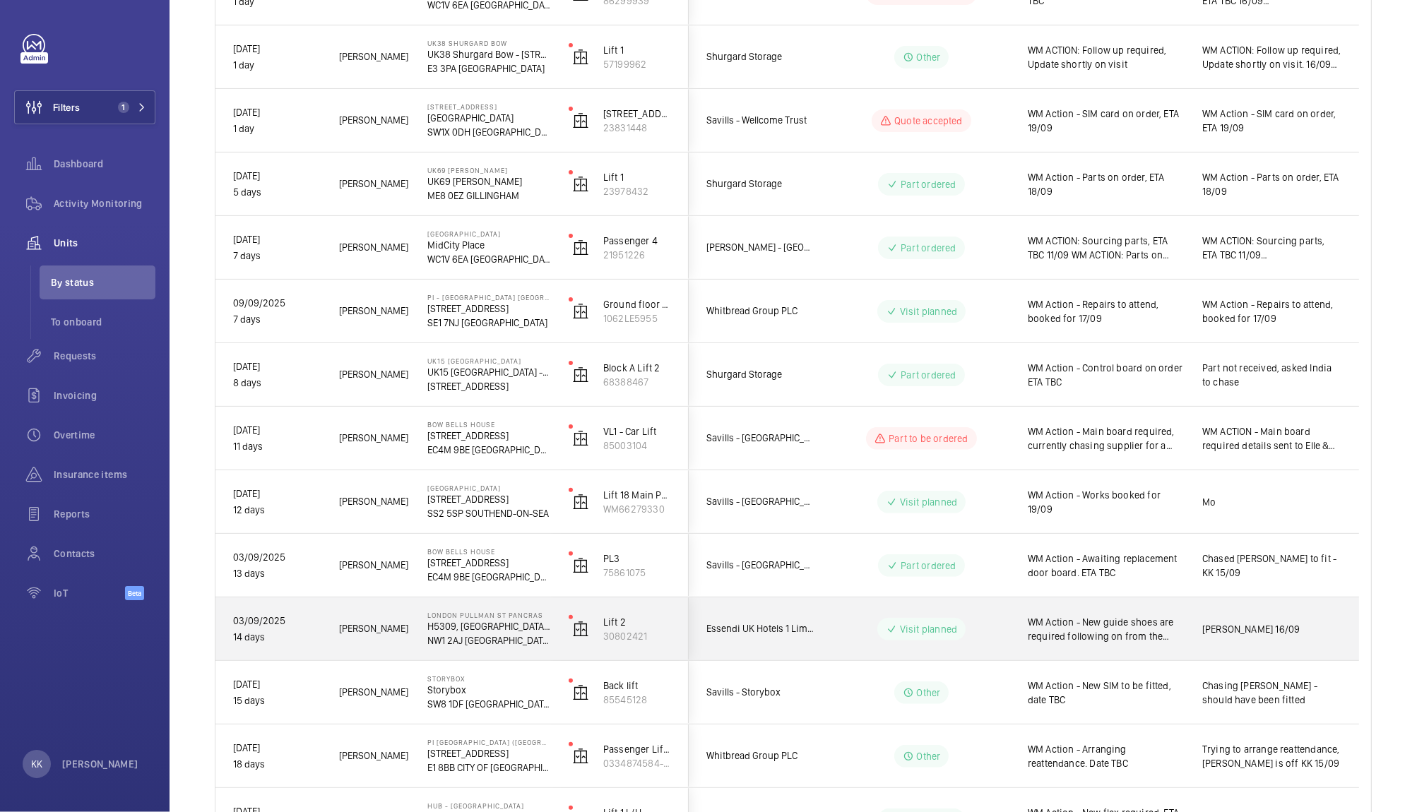
click at [1102, 630] on span "WM Action - New guide shoes are required following on from the repair visit. Wo…" at bounding box center [1106, 629] width 156 height 28
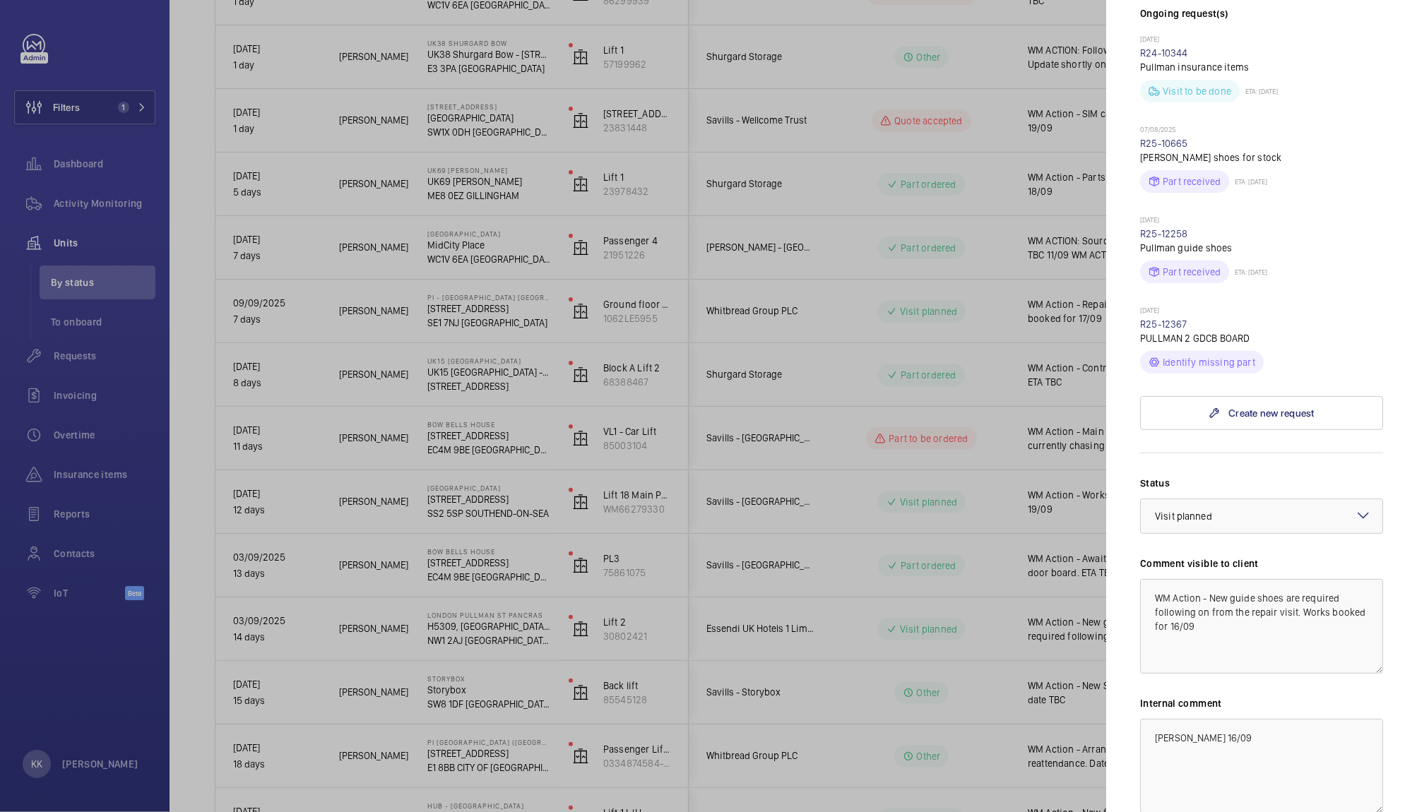
scroll to position [503, 0]
drag, startPoint x: 1210, startPoint y: 573, endPoint x: 1263, endPoint y: 663, distance: 104.8
click at [1263, 663] on div "Status Select a status × Visit planned × Comment visible to client WM Action - …" at bounding box center [1261, 675] width 243 height 394
type textarea "WM Action - Motion control board required, ETA TBC"
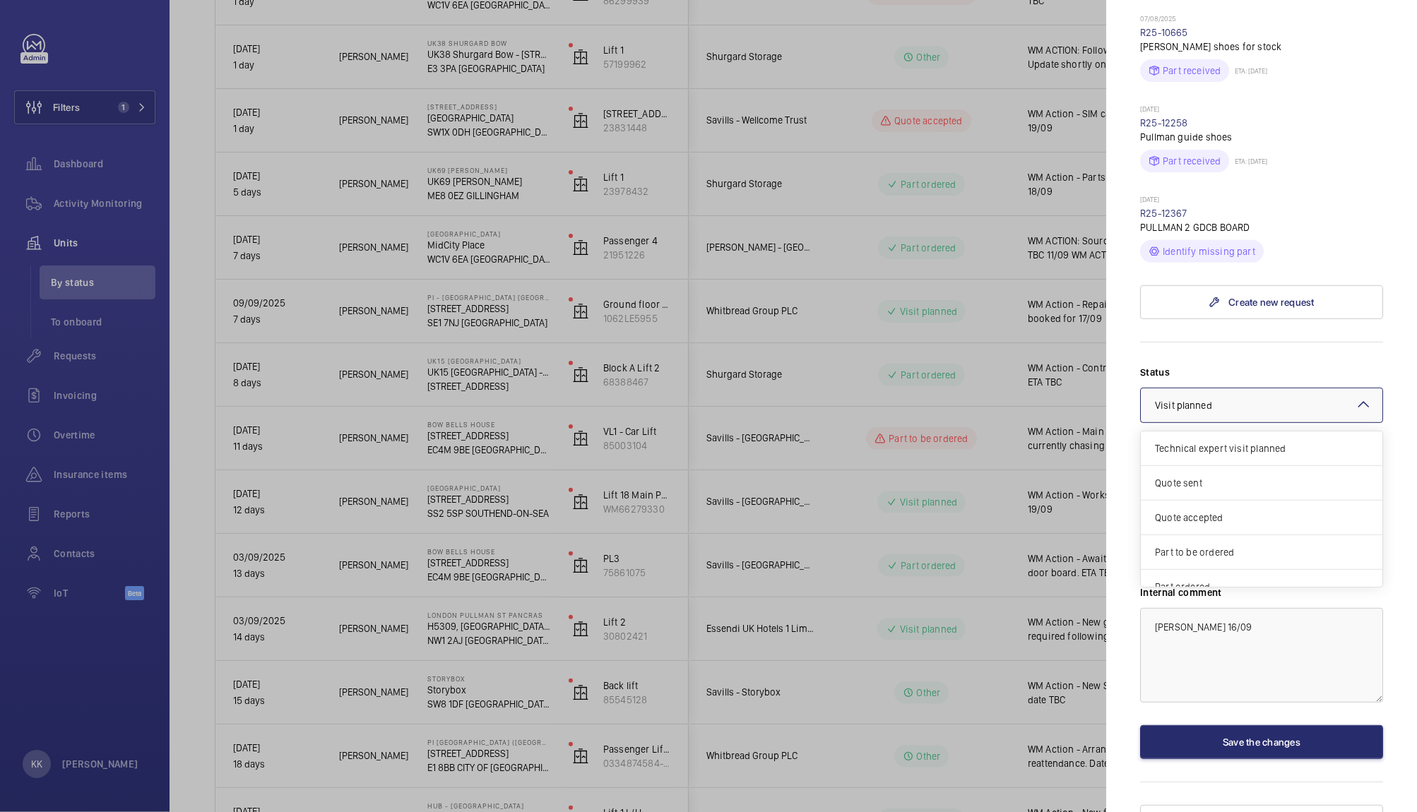
click at [1202, 398] on div "× Visit planned" at bounding box center [1201, 405] width 93 height 14
click at [1279, 426] on span "Part to be ordered" at bounding box center [1261, 433] width 213 height 14
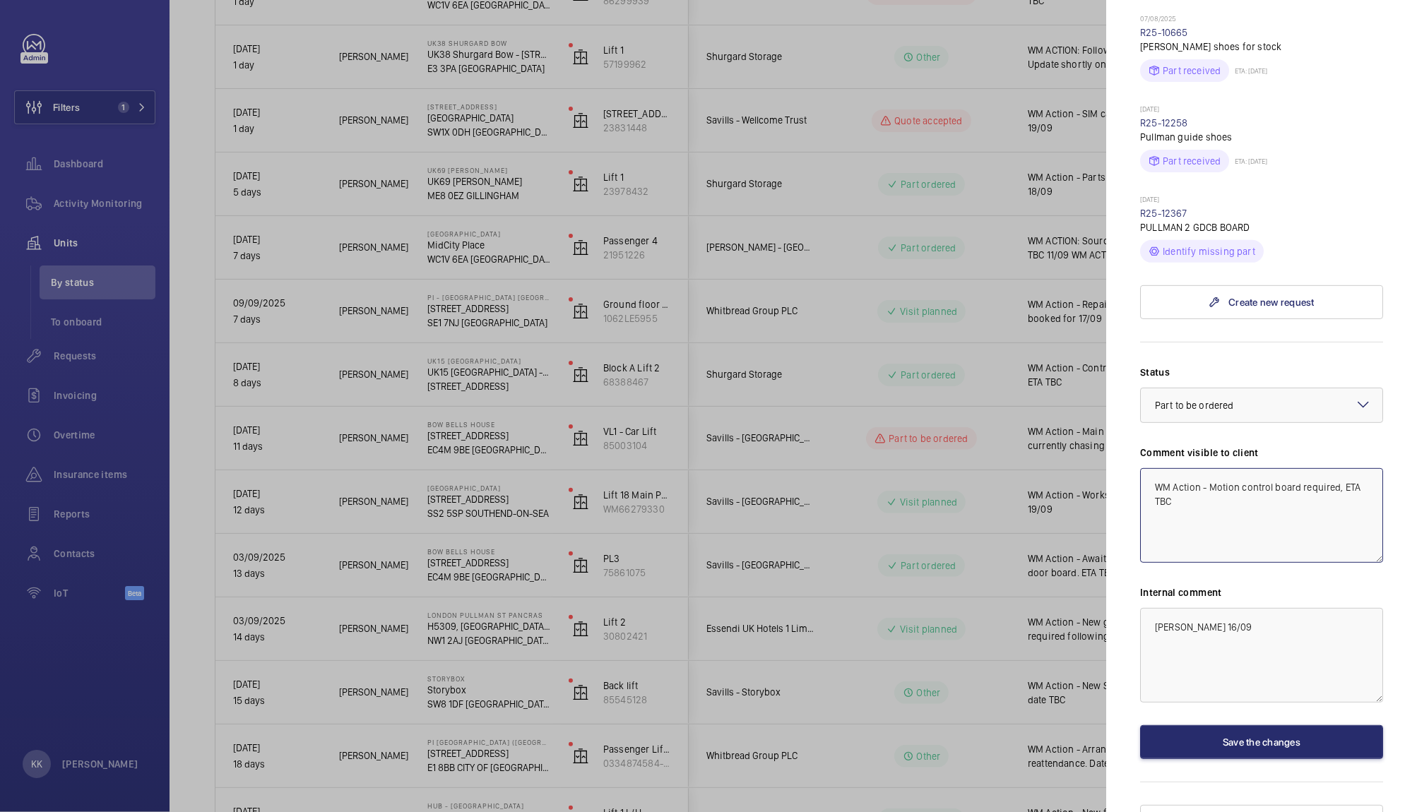
drag, startPoint x: 1276, startPoint y: 502, endPoint x: 1024, endPoint y: 349, distance: 294.6
click at [1024, 349] on mat-sidenav-container "Filters 1 Dashboard Activity Monitoring Units By status To onboard Requests Inv…" at bounding box center [708, 406] width 1417 height 812
drag, startPoint x: 1220, startPoint y: 655, endPoint x: 995, endPoint y: 603, distance: 231.4
click at [995, 603] on mat-sidenav-container "Filters 1 Dashboard Activity Monitoring Units By status To onboard Requests Inv…" at bounding box center [708, 406] width 1417 height 812
paste textarea "WM Action - Motion control board required, ETA TBC"
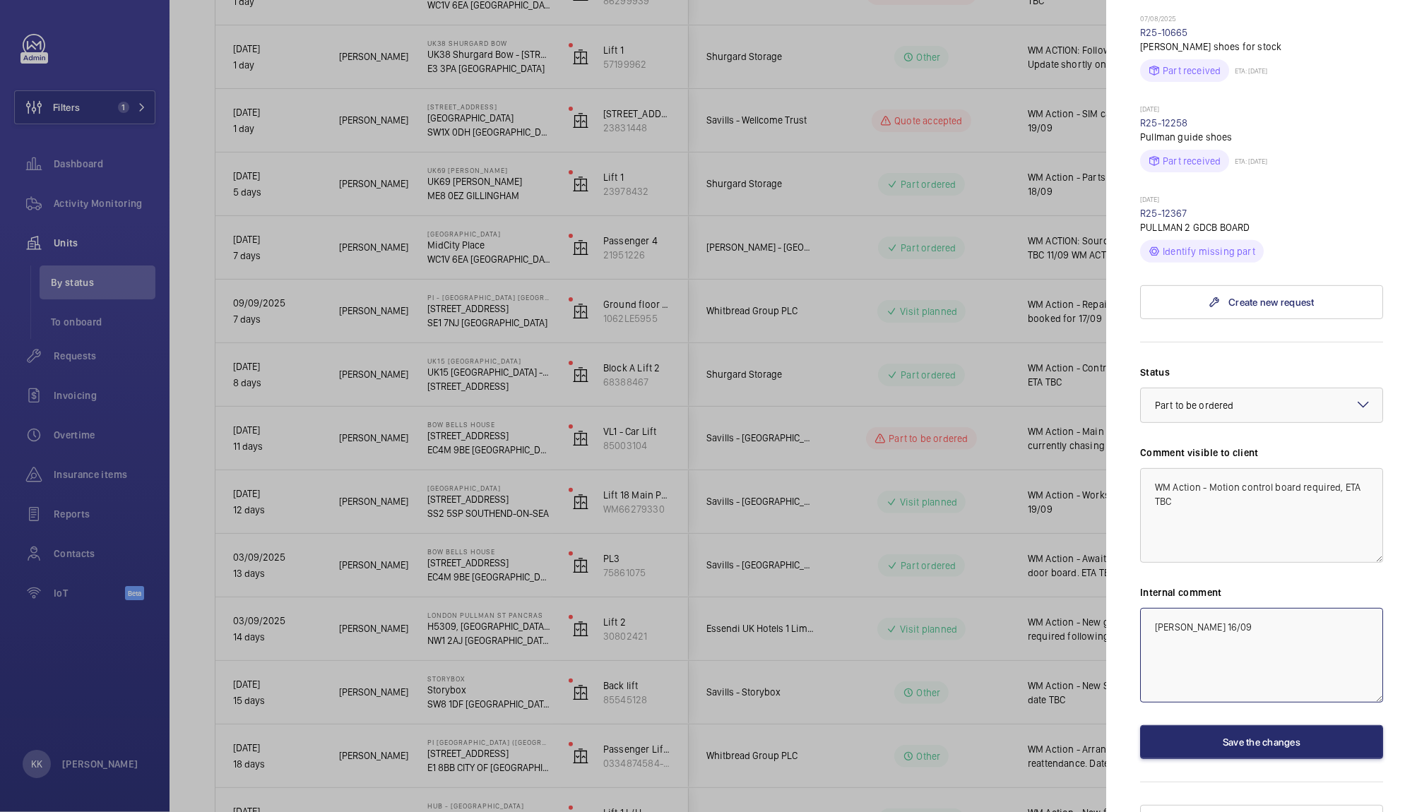
type textarea "WM Action - Motion control board required, ETA TBC"
click at [1222, 726] on button "Save the changes" at bounding box center [1261, 743] width 243 height 34
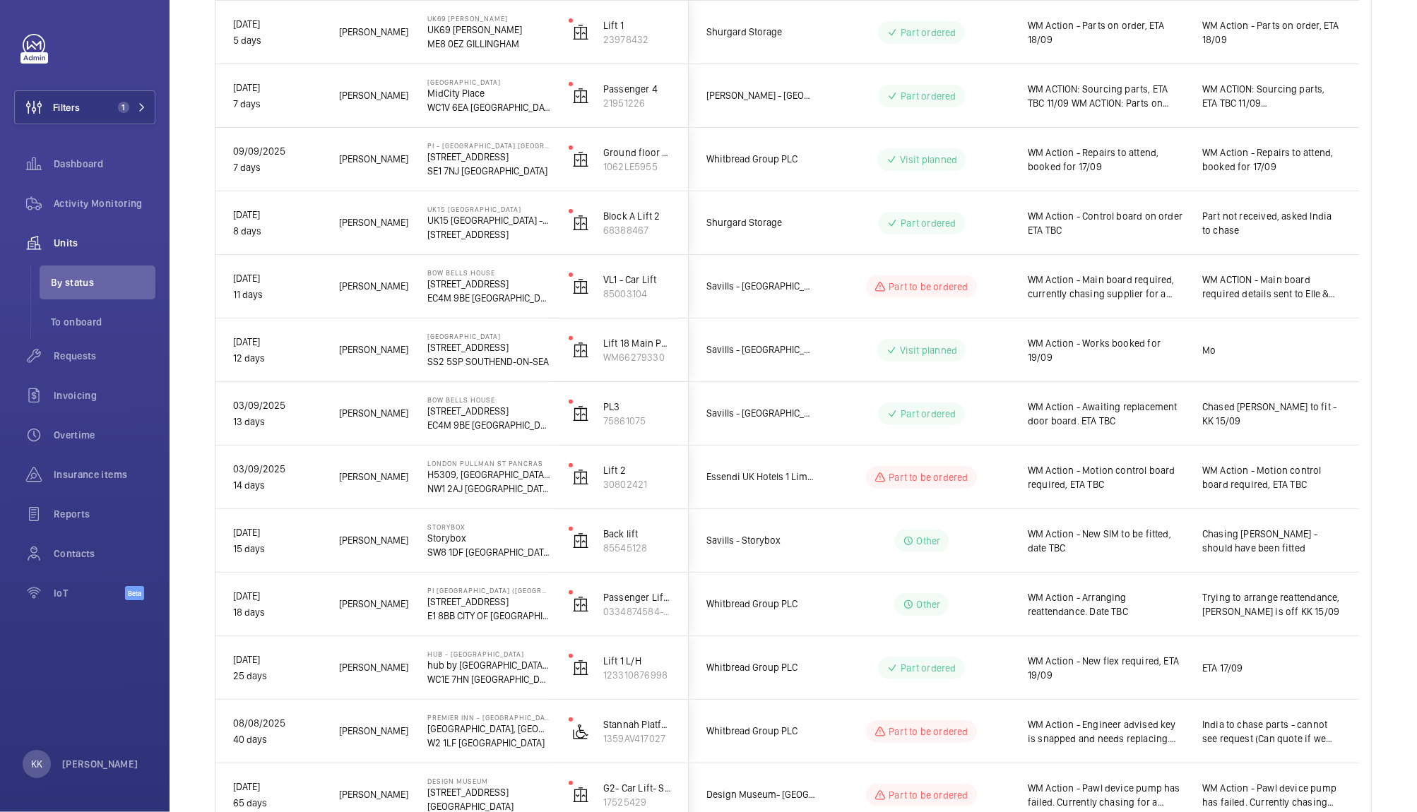
scroll to position [517, 0]
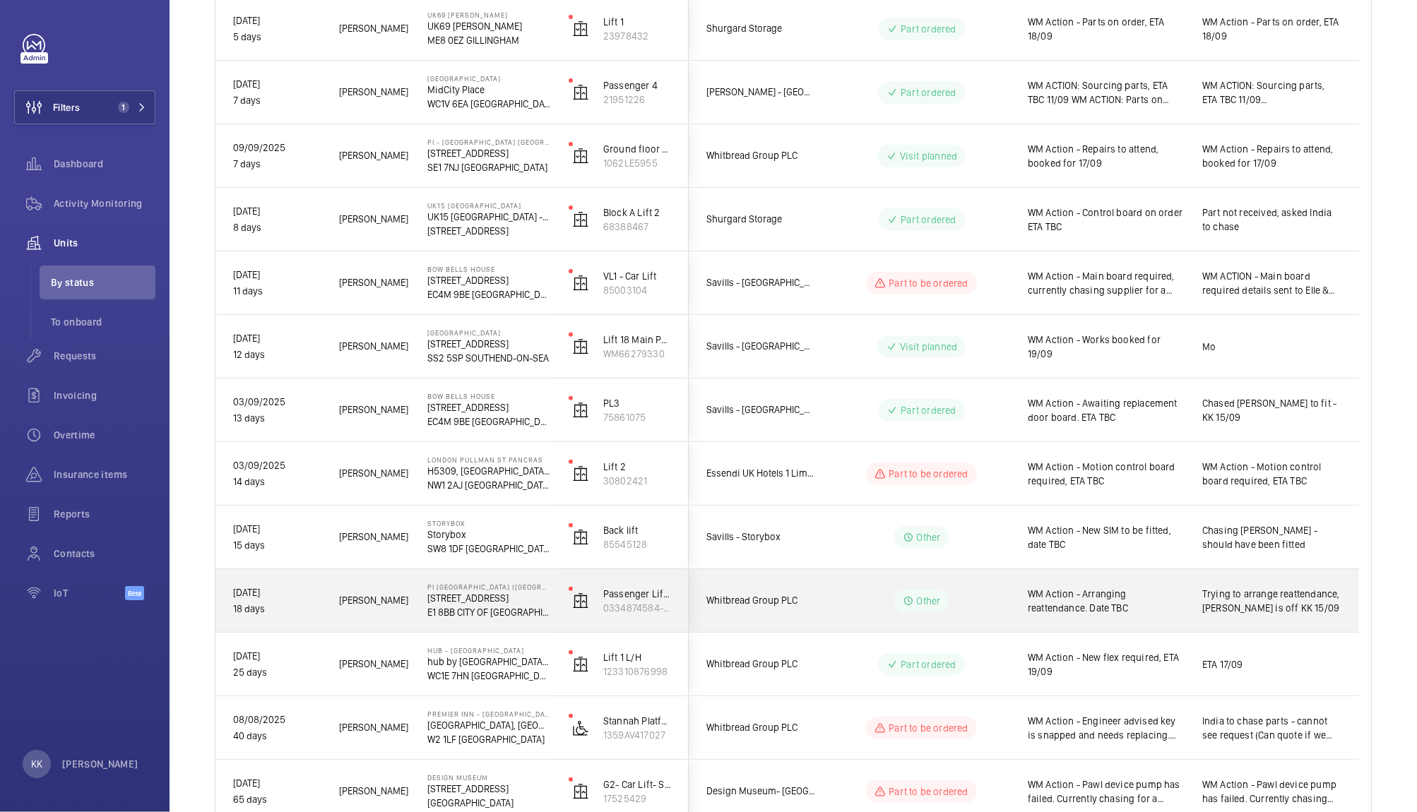
click at [1102, 577] on div "WM Action - Arranging reattendance. Date TBC" at bounding box center [1097, 601] width 173 height 61
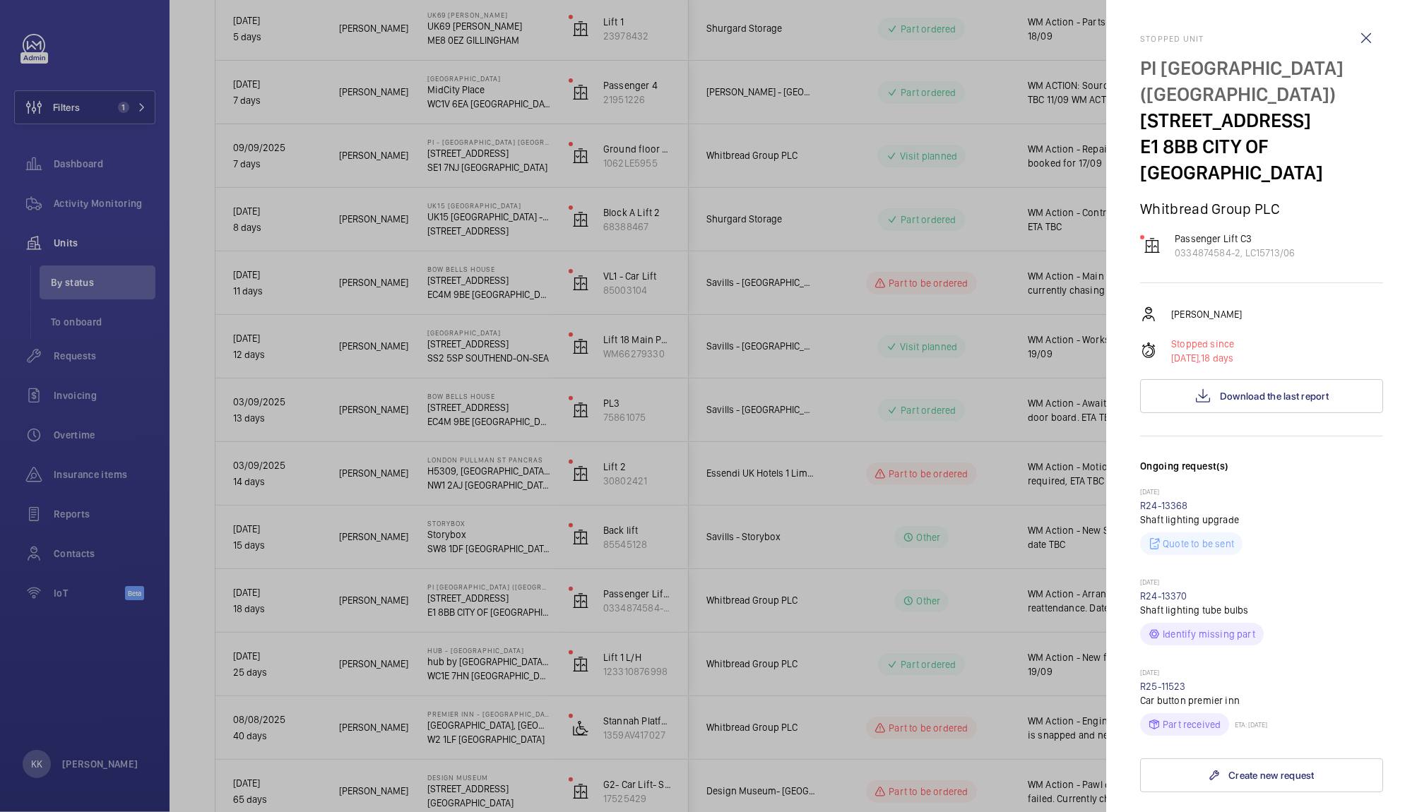
scroll to position [321, 0]
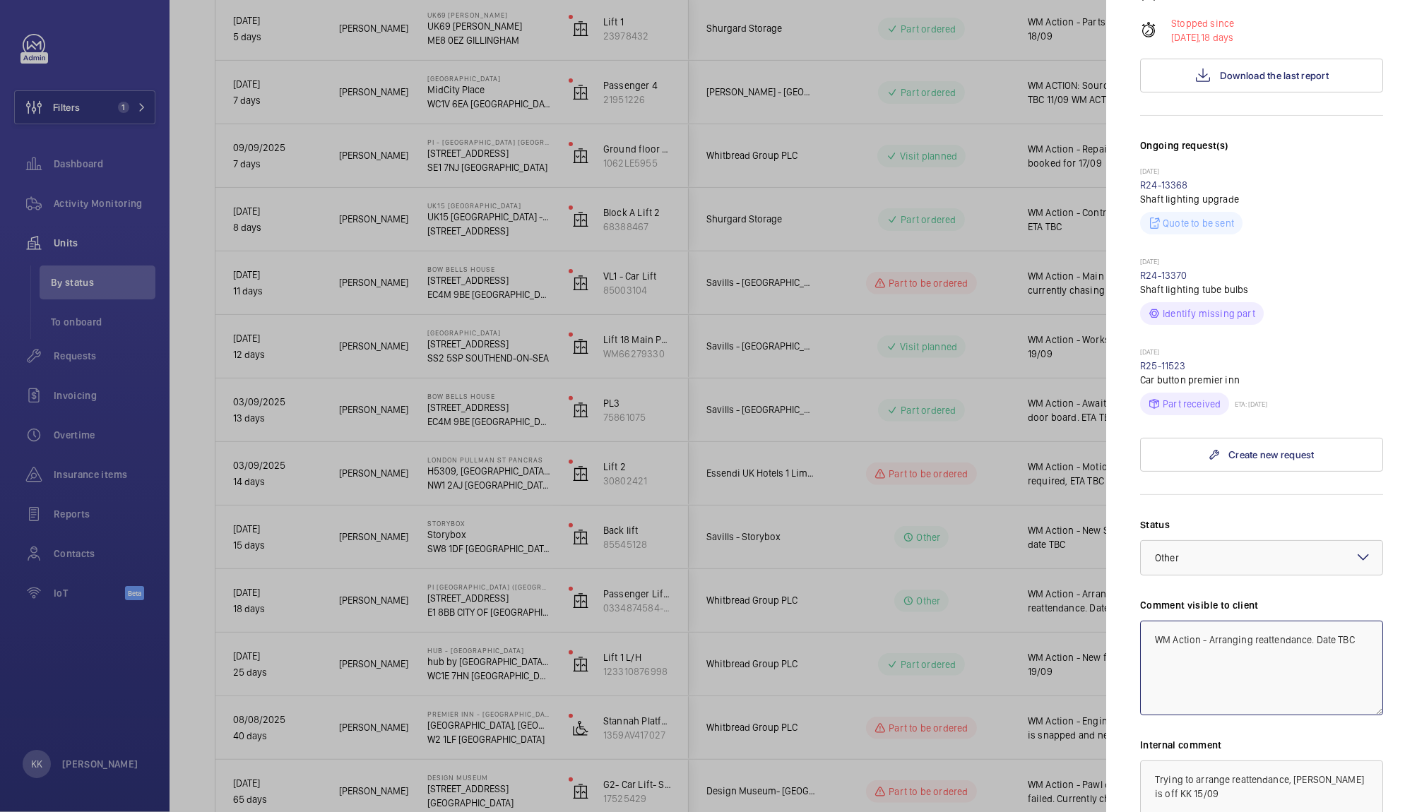
drag, startPoint x: 1210, startPoint y: 581, endPoint x: 1372, endPoint y: 599, distance: 163.5
click at [1372, 599] on mat-sidenav "Stopped unit [GEOGRAPHIC_DATA] ([GEOGRAPHIC_DATA]) [STREET_ADDRESS][GEOGRAPHIC_…" at bounding box center [1261, 406] width 311 height 812
drag, startPoint x: 970, startPoint y: 500, endPoint x: 960, endPoint y: 500, distance: 9.9
click at [960, 500] on mat-sidenav-container "Filters 1 Dashboard Activity Monitoring Units By status To onboard Requests Inv…" at bounding box center [708, 406] width 1417 height 812
type textarea "WM Action - Engineer attending 18/09"
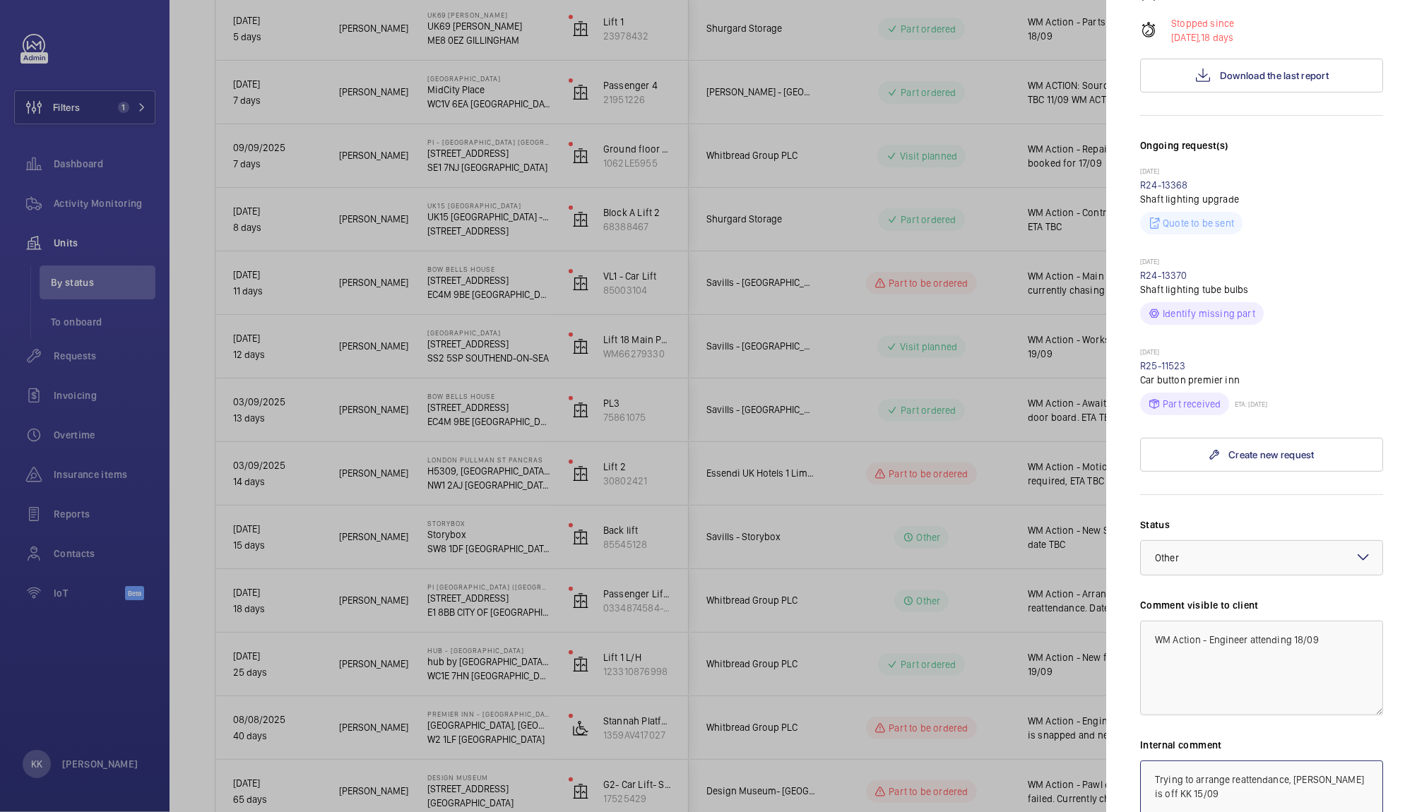
drag, startPoint x: 1048, startPoint y: 646, endPoint x: 969, endPoint y: 592, distance: 95.4
click at [969, 592] on mat-sidenav-container "Filters 1 Dashboard Activity Monitoring Units By status To onboard Requests Inv…" at bounding box center [708, 406] width 1417 height 812
paste textarea "WM Action - Engineer attending 18"
click at [1163, 552] on span "Other" at bounding box center [1167, 557] width 24 height 11
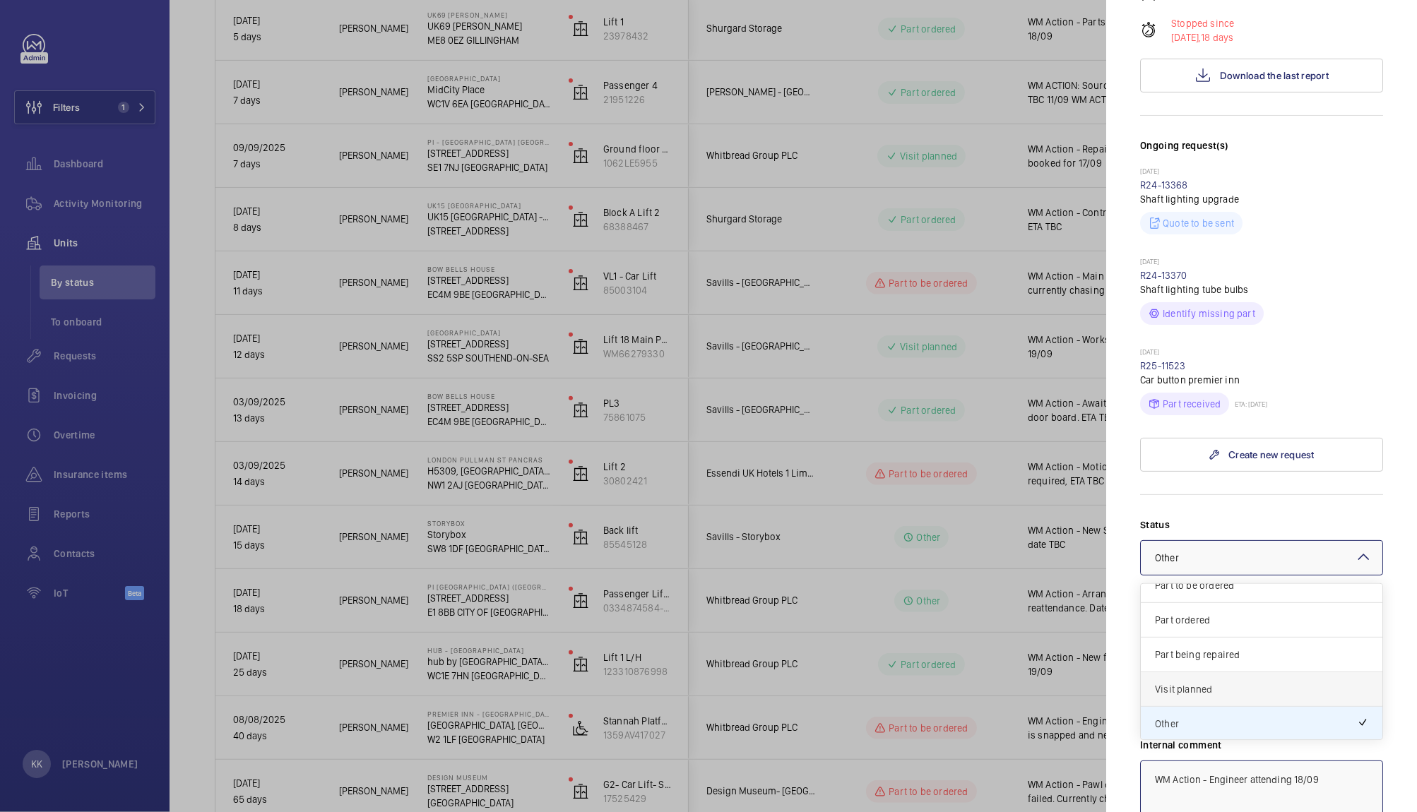
click at [1187, 682] on span "Visit planned" at bounding box center [1261, 689] width 213 height 14
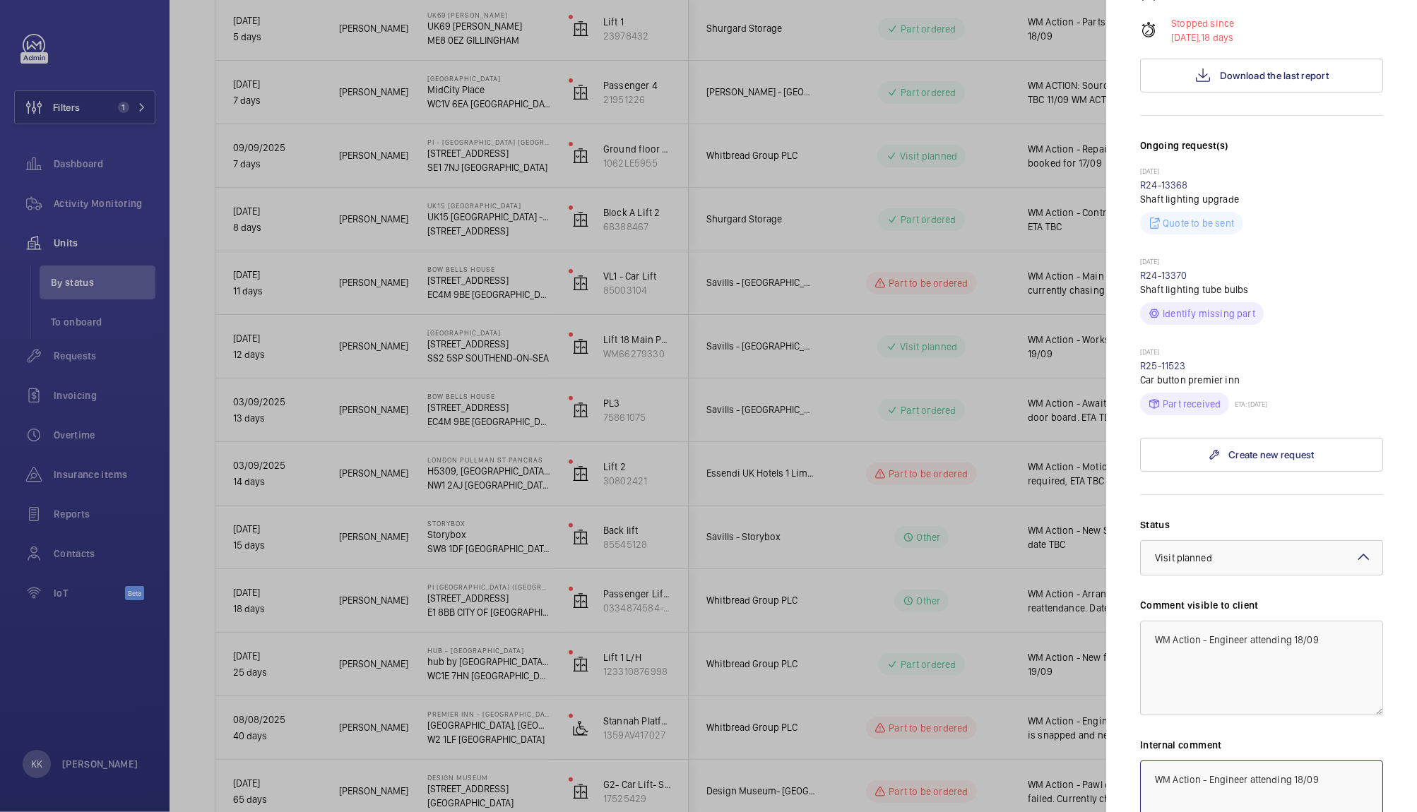
type textarea "WM Action - Engineer attending 18/09"
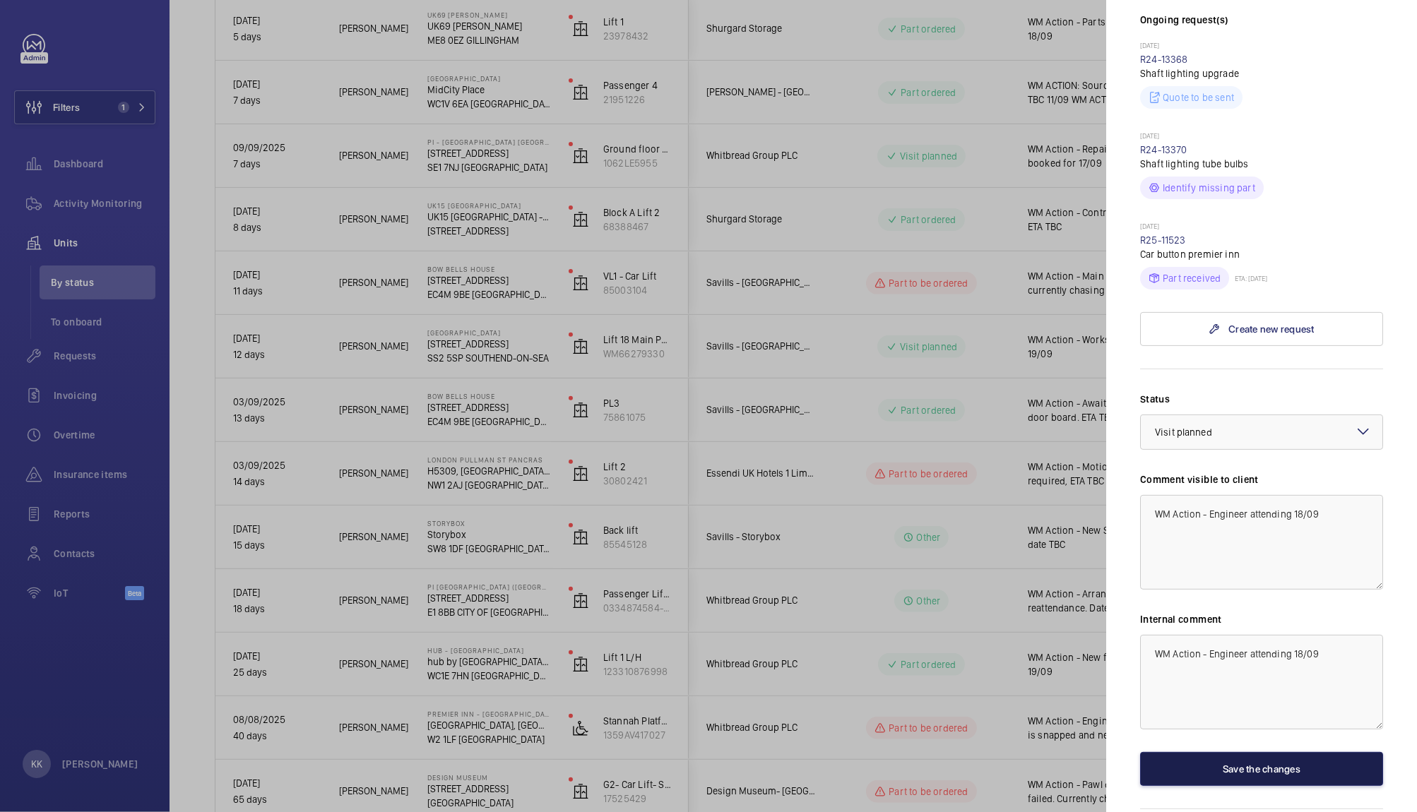
click at [1217, 752] on button "Save the changes" at bounding box center [1261, 769] width 243 height 34
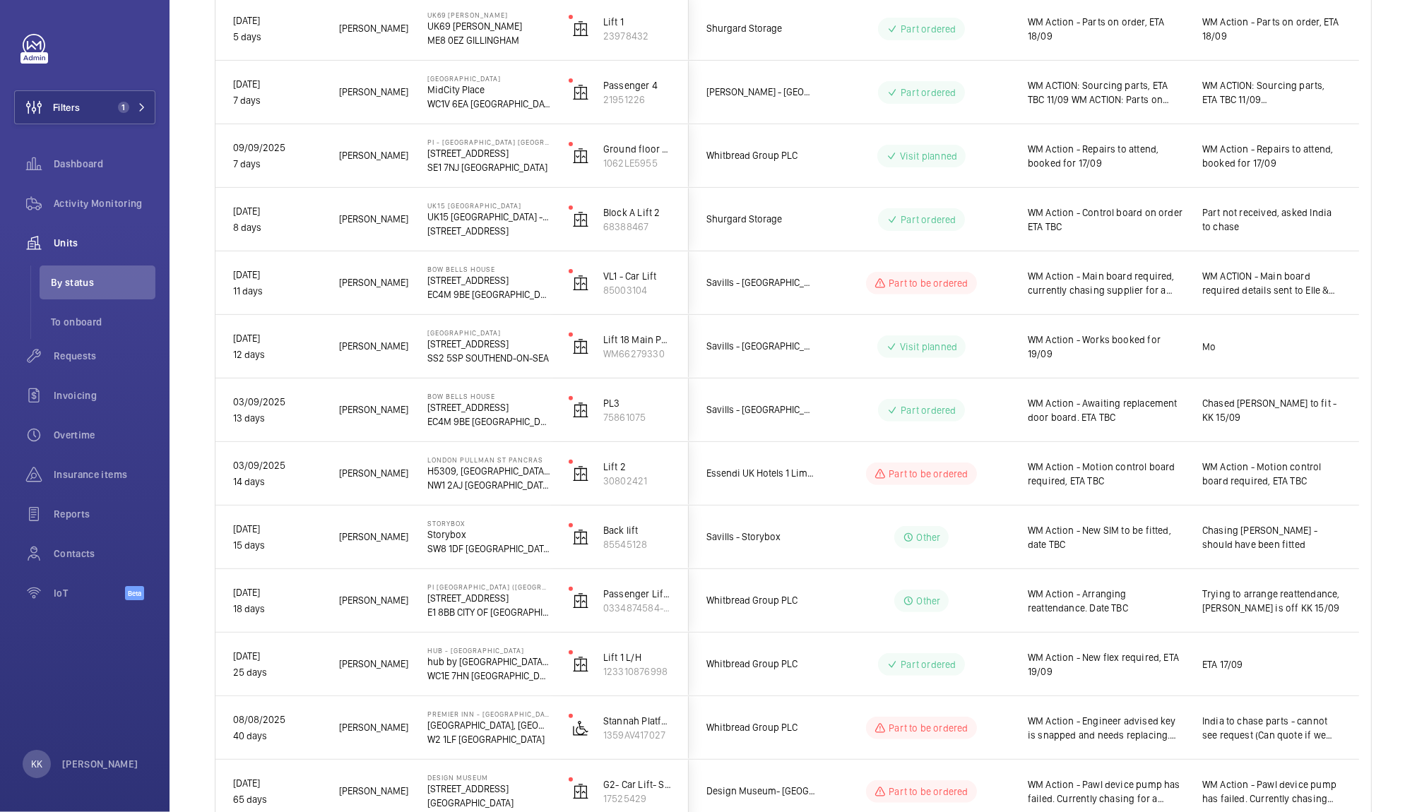
scroll to position [0, 0]
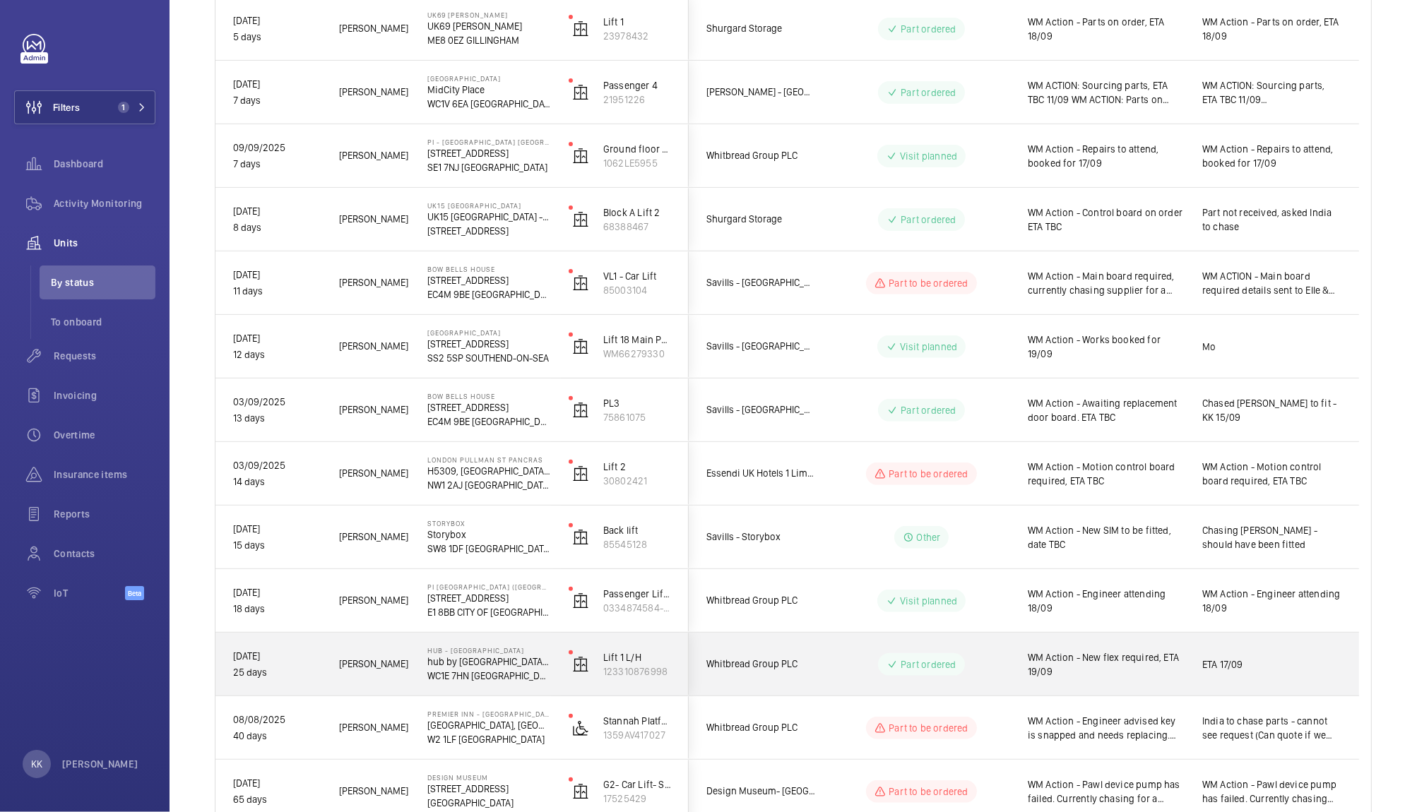
click at [1101, 665] on span "WM Action - New flex required, ETA 19/09" at bounding box center [1106, 665] width 156 height 28
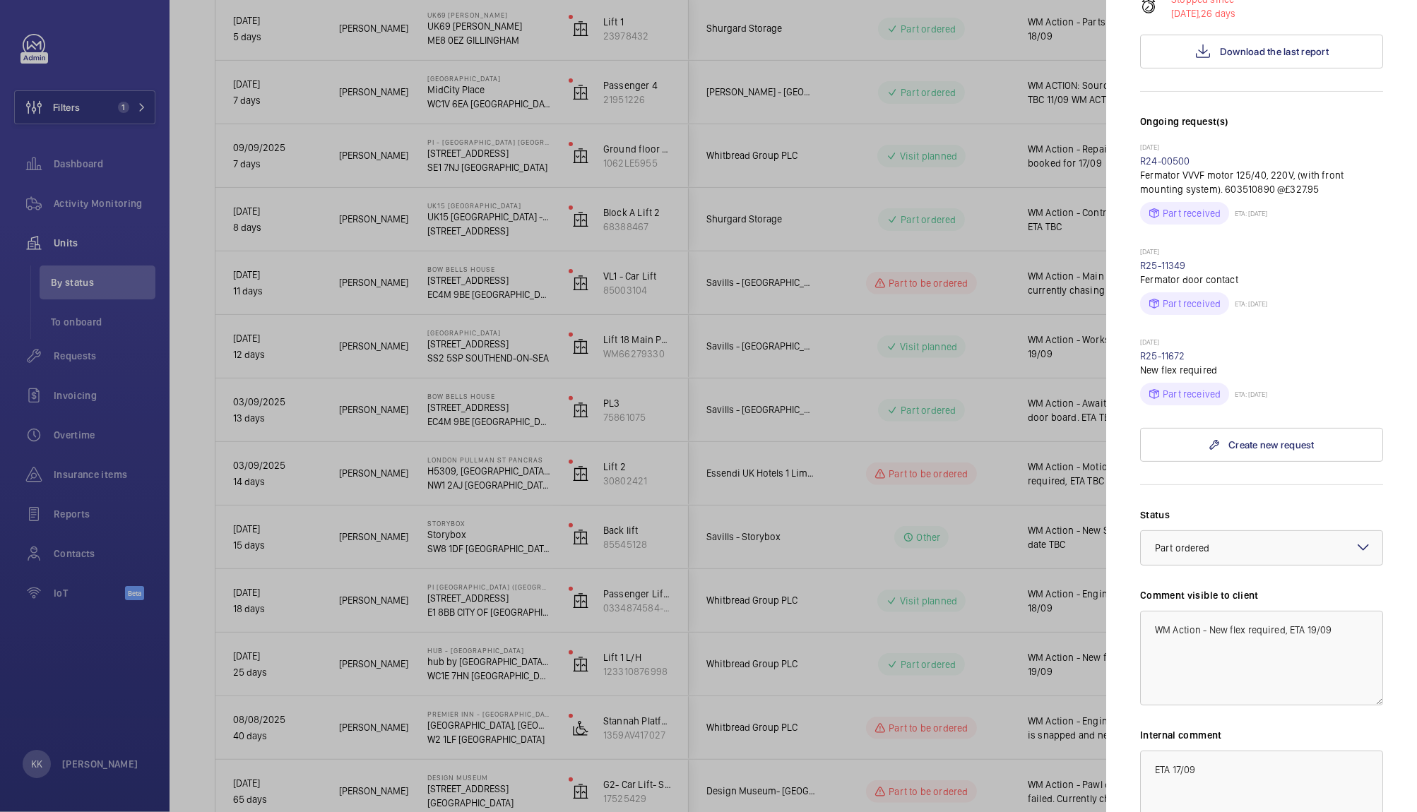
scroll to position [378, 0]
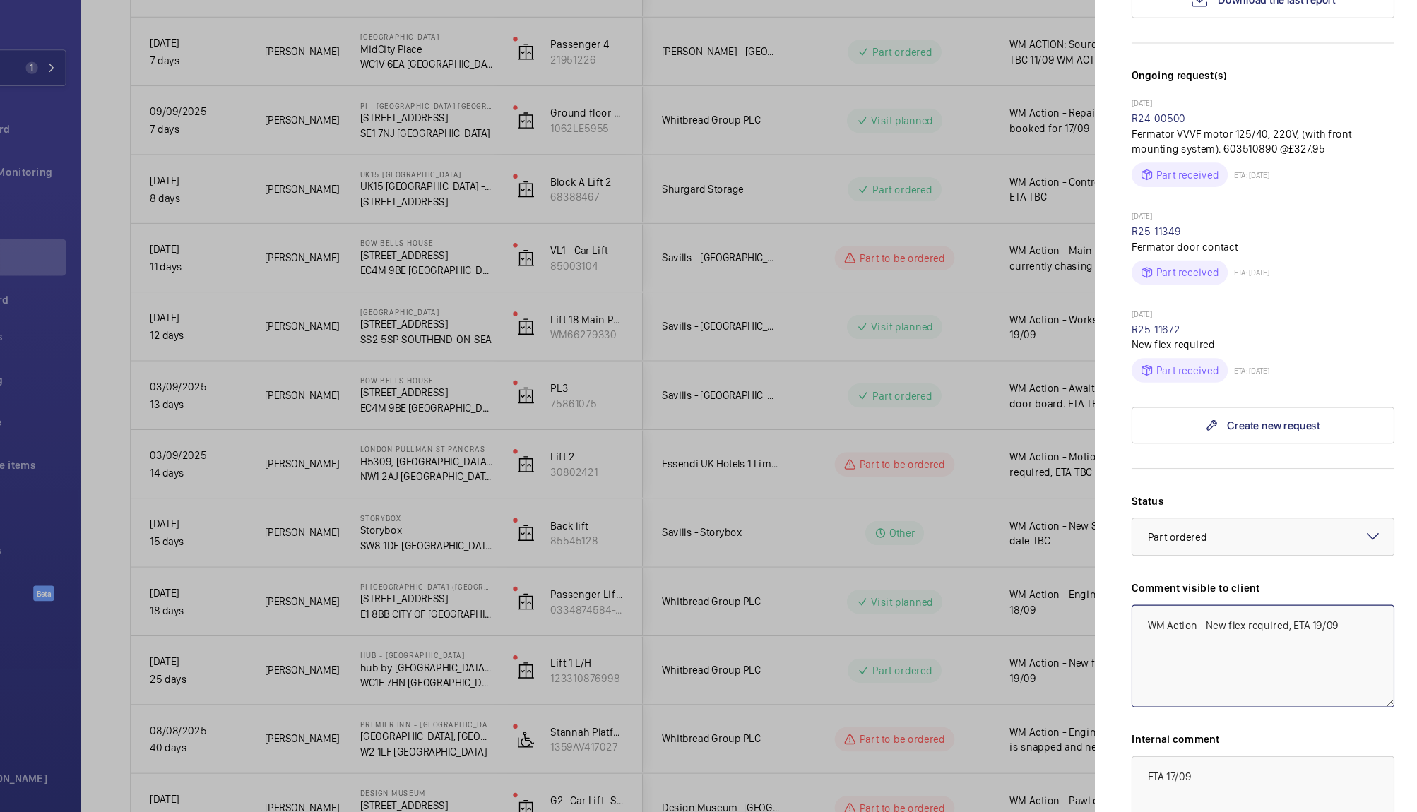
drag, startPoint x: 1249, startPoint y: 597, endPoint x: 1403, endPoint y: 619, distance: 155.6
click at [1403, 619] on mat-sidenav "Stopped unit Hub - [GEOGRAPHIC_DATA] hub by [GEOGRAPHIC_DATA] [GEOGRAPHIC_DATA]…" at bounding box center [1261, 406] width 311 height 812
drag, startPoint x: 1322, startPoint y: 616, endPoint x: 1094, endPoint y: 555, distance: 235.5
click at [1094, 555] on mat-sidenav-container "Filters 1 Dashboard Activity Monitoring Units By status To onboard Requests Inv…" at bounding box center [708, 406] width 1417 height 812
type textarea "WM Action - New flex to be fitted 18/09"
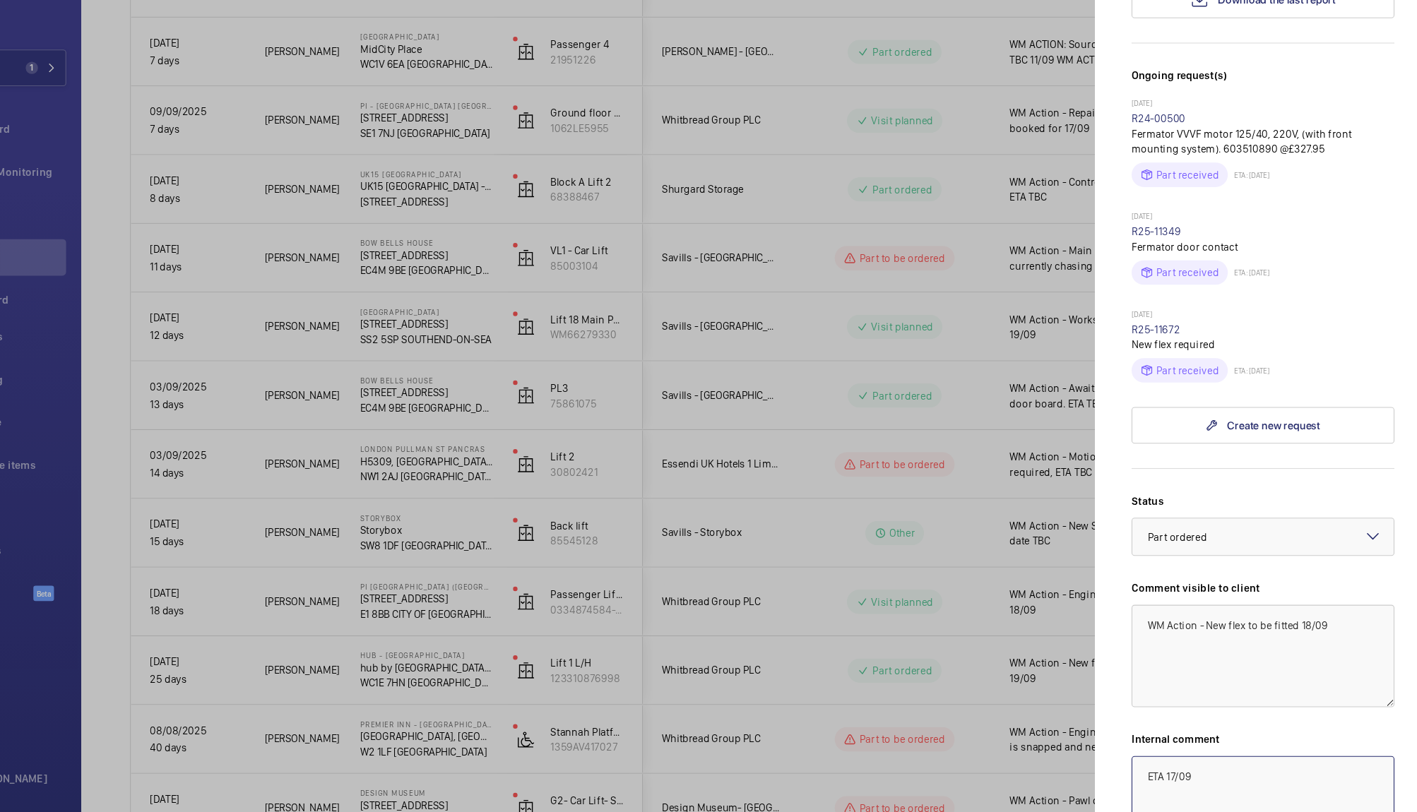
drag, startPoint x: 1237, startPoint y: 728, endPoint x: 1106, endPoint y: 706, distance: 132.5
click at [1106, 706] on mat-sidenav "Stopped unit Hub - [GEOGRAPHIC_DATA] hub by [GEOGRAPHIC_DATA] [GEOGRAPHIC_DATA]…" at bounding box center [1261, 406] width 311 height 812
paste textarea "WM Action - New flex to be fitted 18/09"
click at [1287, 524] on div at bounding box center [1262, 541] width 242 height 34
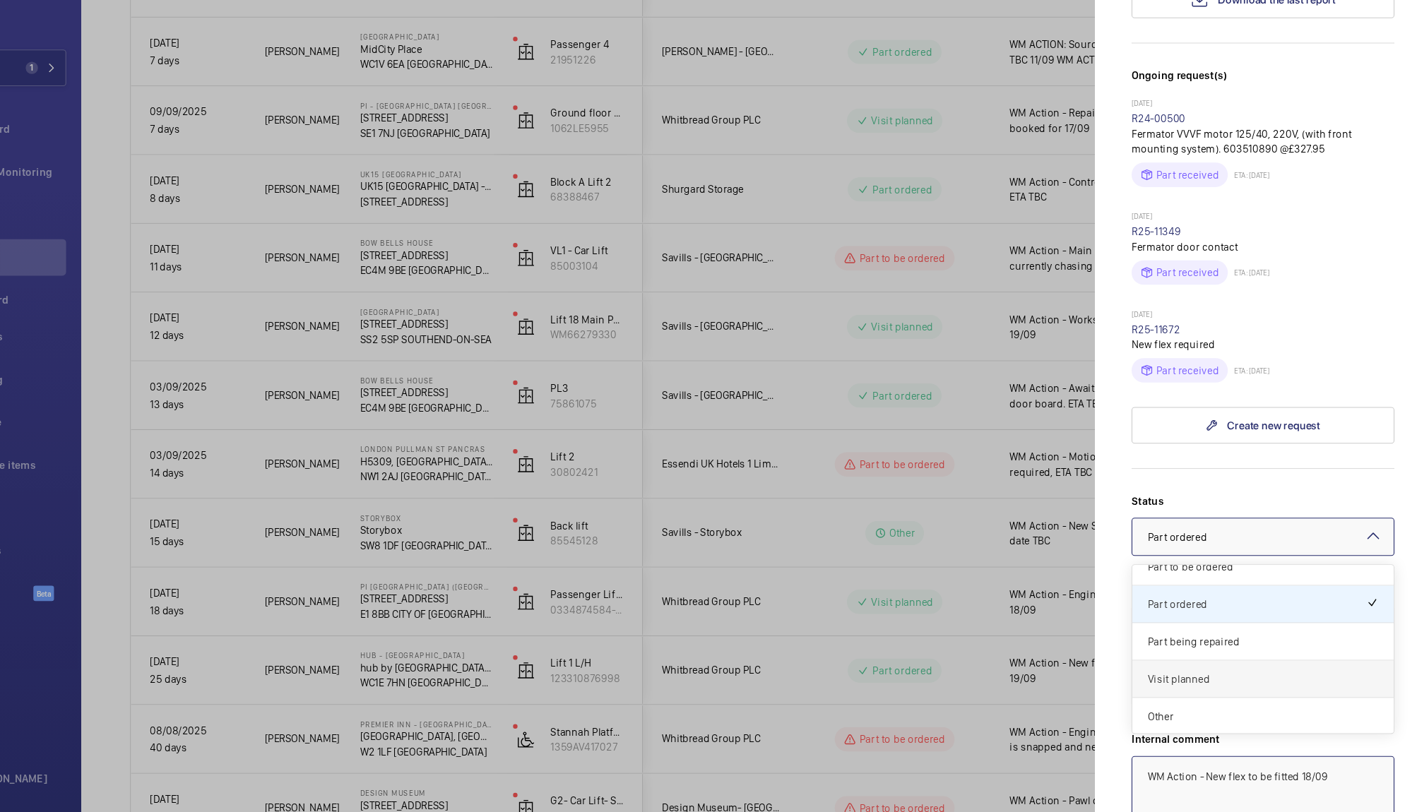
click at [1224, 666] on span "Visit planned" at bounding box center [1261, 673] width 213 height 14
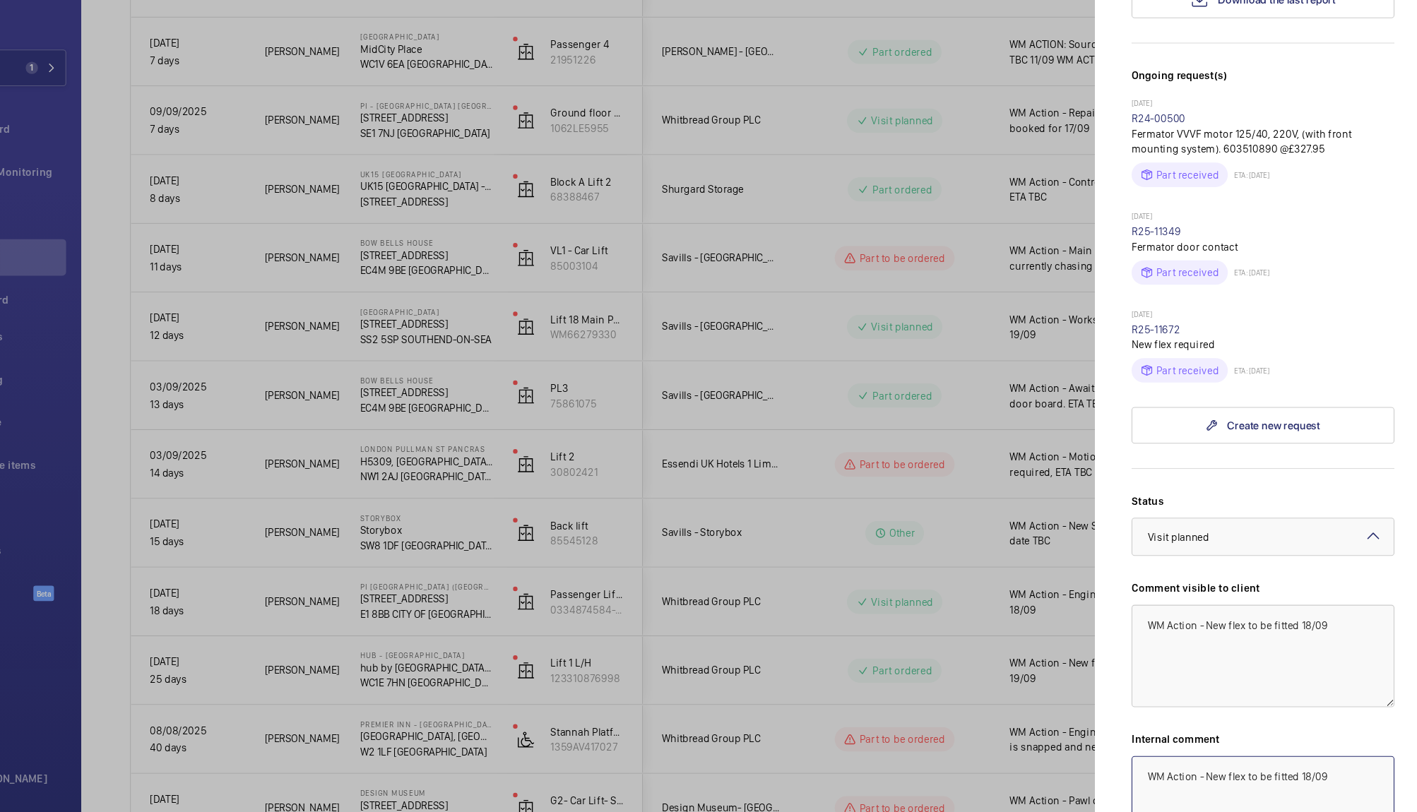
type textarea "WM Action - New flex to be fitted 18/09"
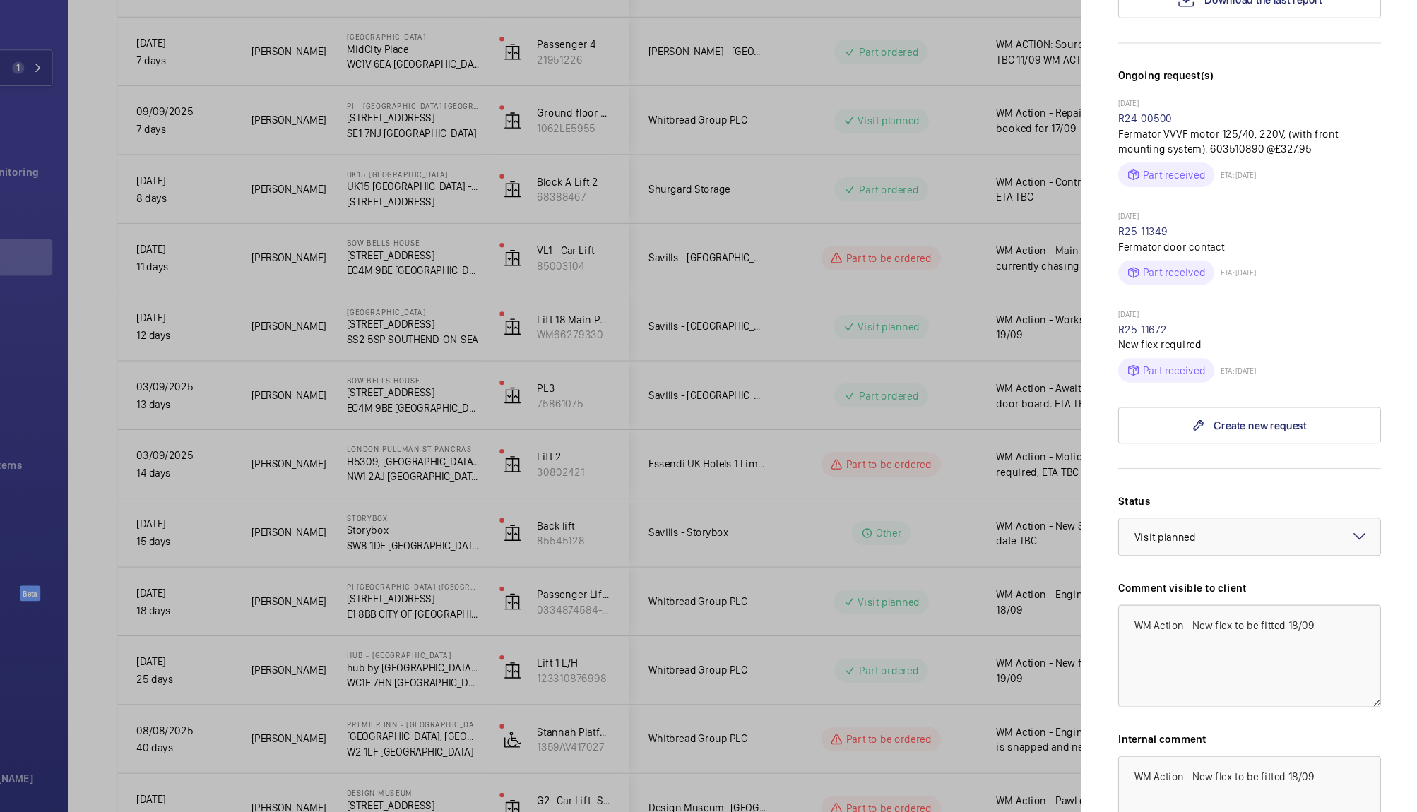
drag, startPoint x: 1414, startPoint y: 596, endPoint x: 1414, endPoint y: 608, distance: 12.0
click at [1414, 608] on mat-sidenav "Stopped unit Hub - [GEOGRAPHIC_DATA] hub by [GEOGRAPHIC_DATA] [GEOGRAPHIC_DATA]…" at bounding box center [1261, 406] width 311 height 812
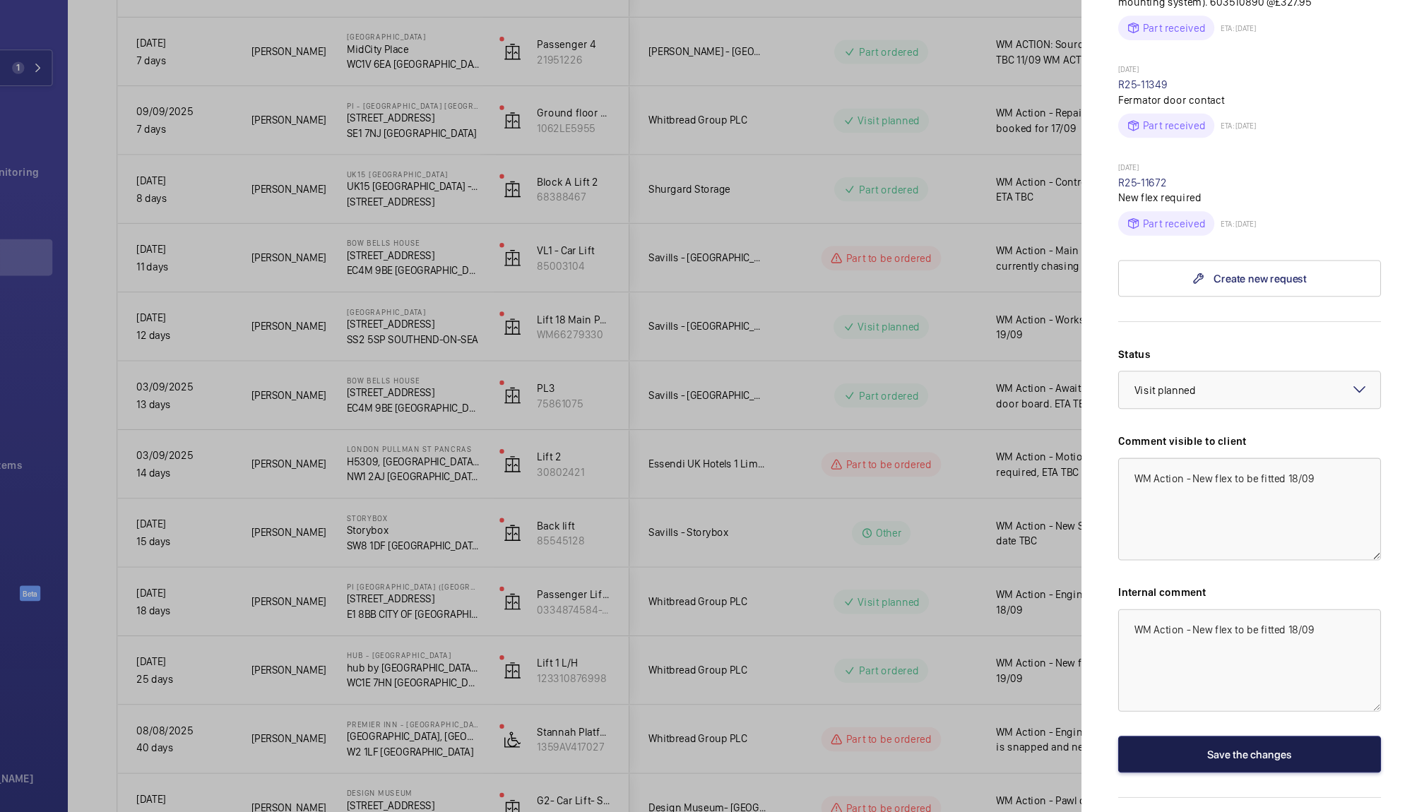
click at [1262, 726] on button "Save the changes" at bounding box center [1261, 743] width 243 height 34
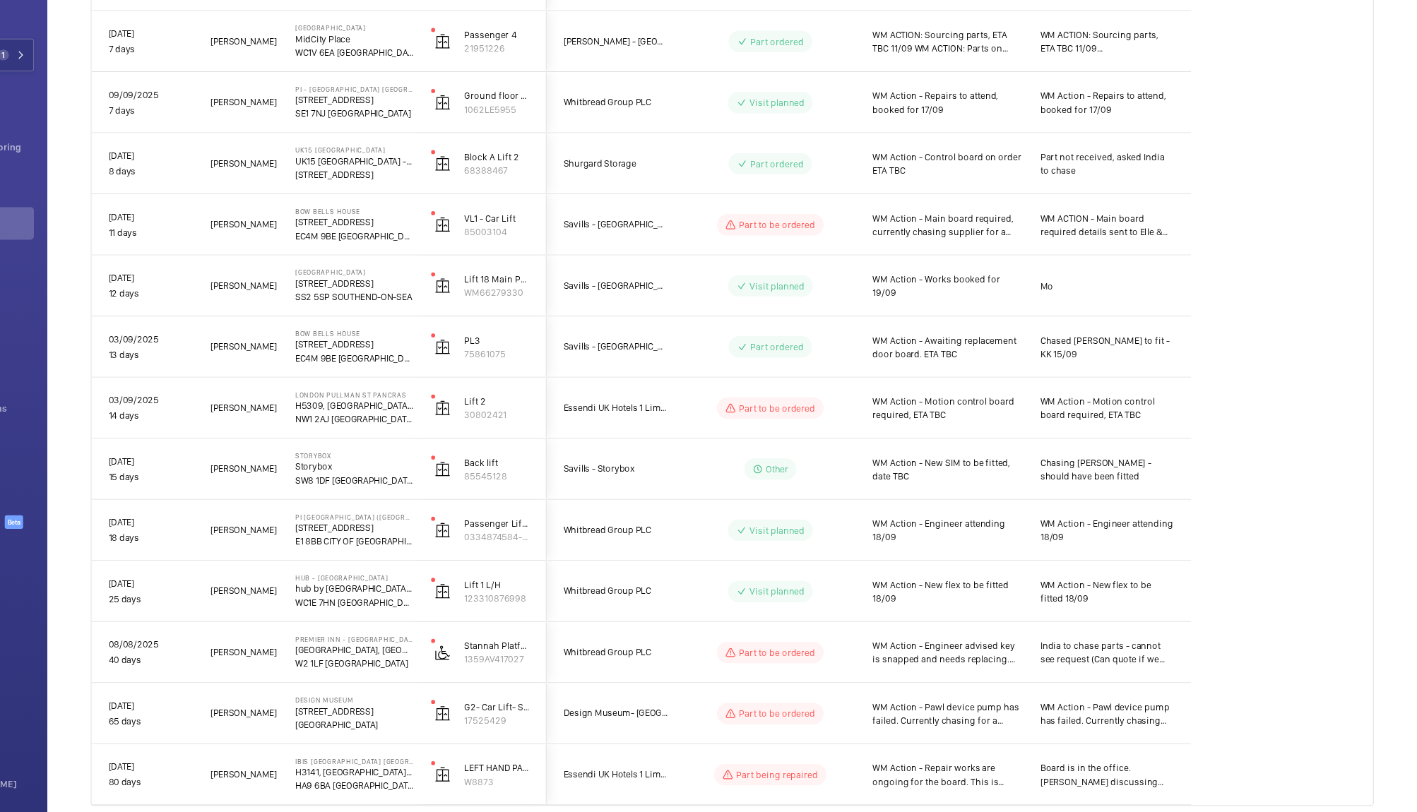
scroll to position [516, 0]
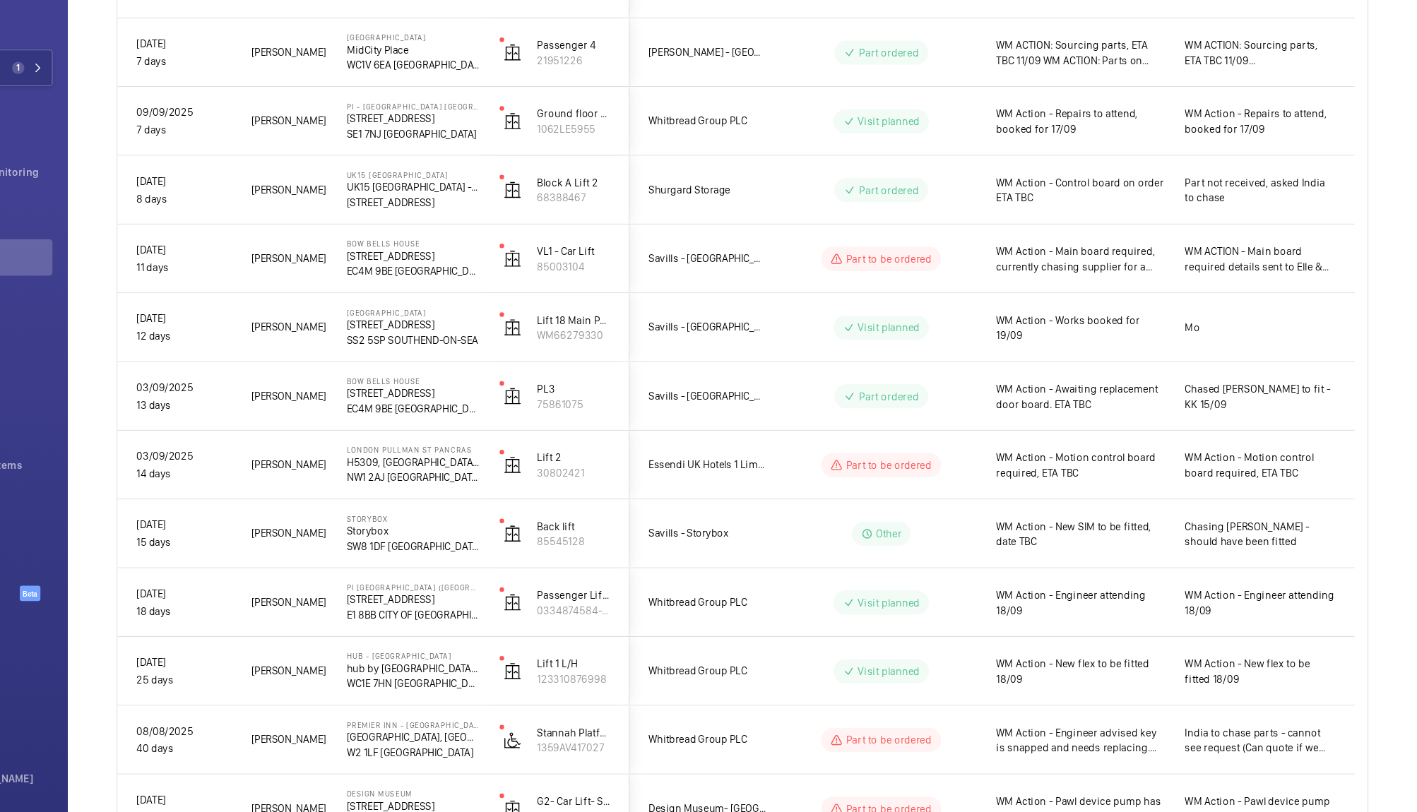
drag, startPoint x: 1248, startPoint y: 48, endPoint x: 1380, endPoint y: 630, distance: 597.0
click at [1380, 630] on div "Shutdown Breakdowns Units Engineer Device type More filters Reset all filters 1…" at bounding box center [794, 283] width 1248 height 1345
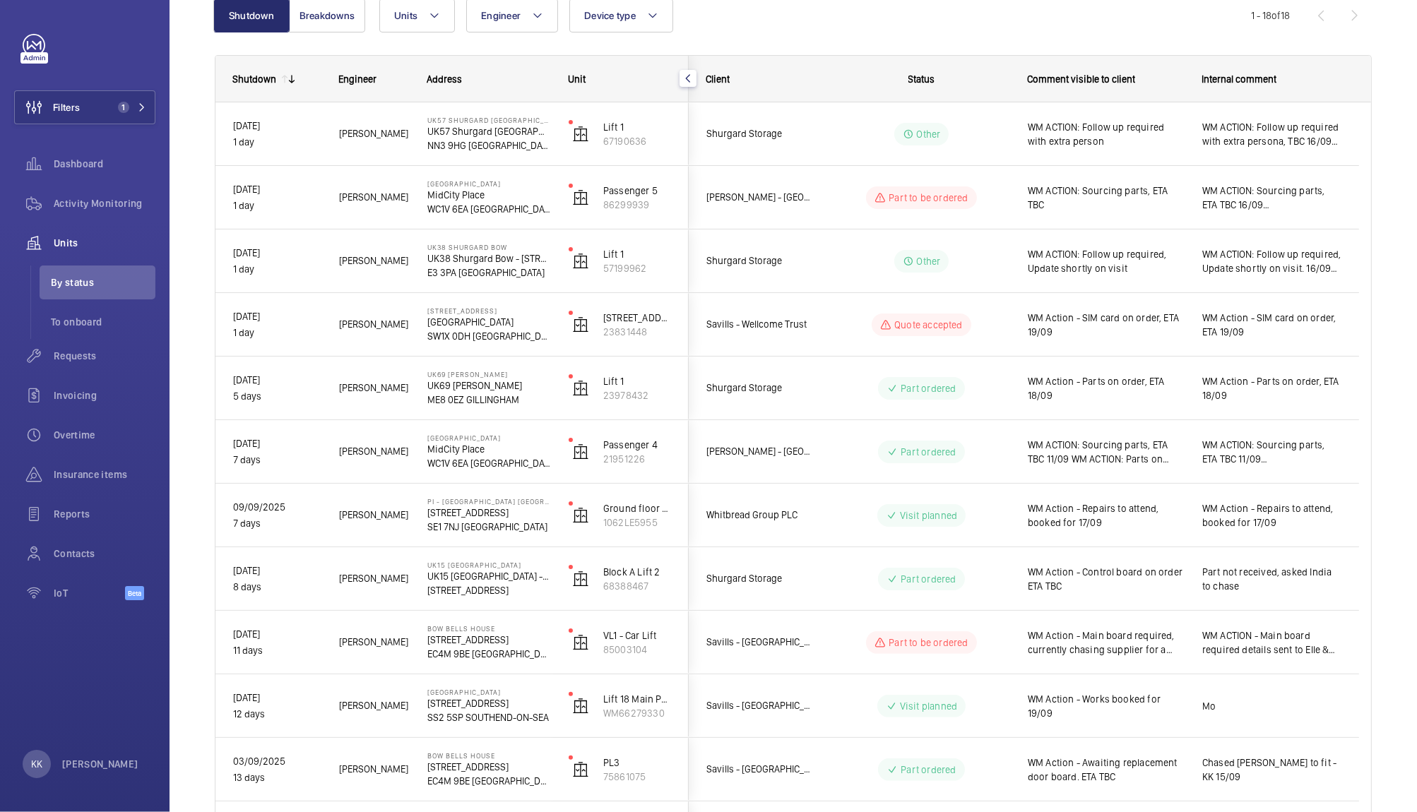
scroll to position [121, 0]
